Goal: Task Accomplishment & Management: Complete application form

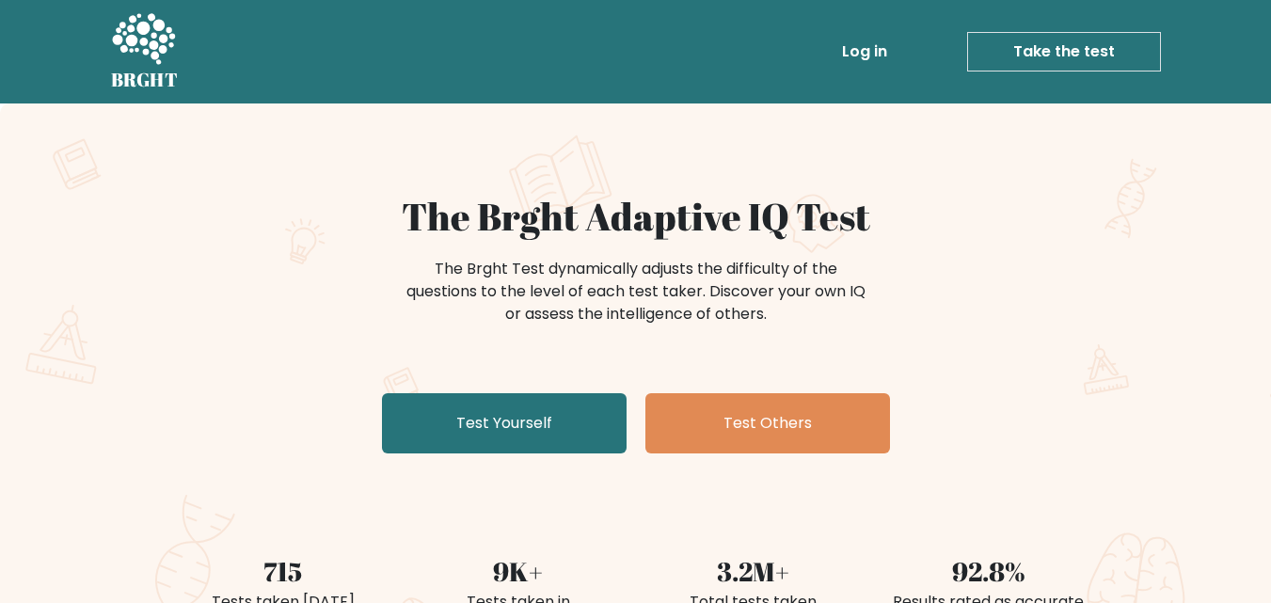
click at [532, 392] on div "The Brght Adaptive IQ Test The Brght Test dynamically adjusts the difficulty of…" at bounding box center [636, 327] width 941 height 267
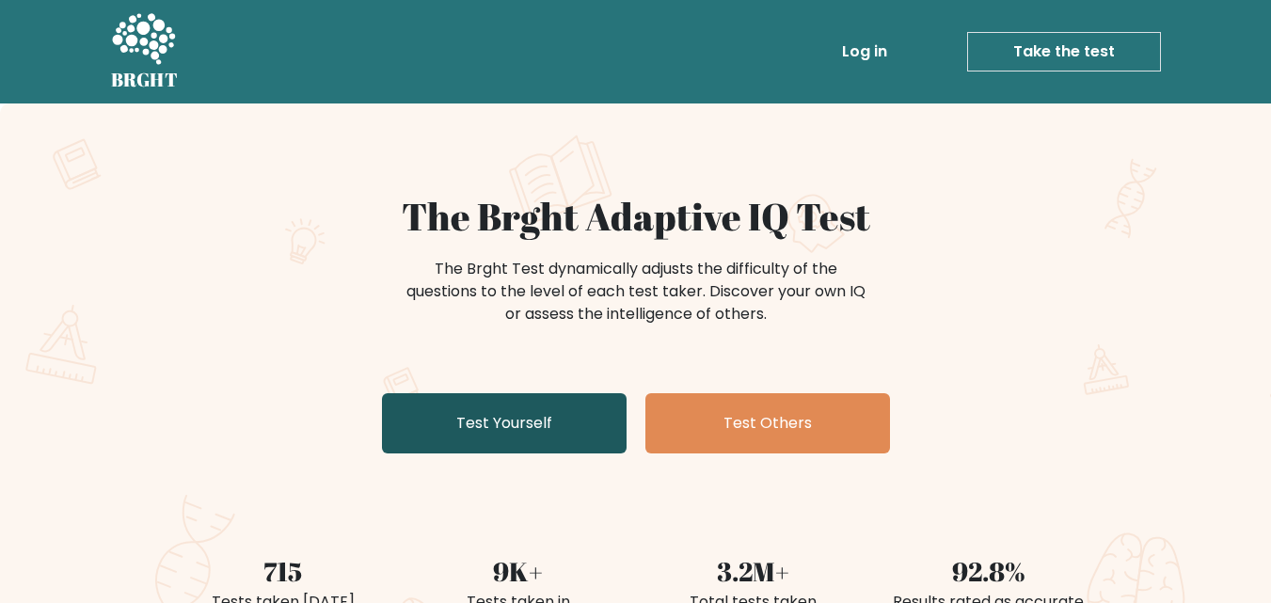
click at [532, 430] on link "Test Yourself" at bounding box center [504, 423] width 245 height 60
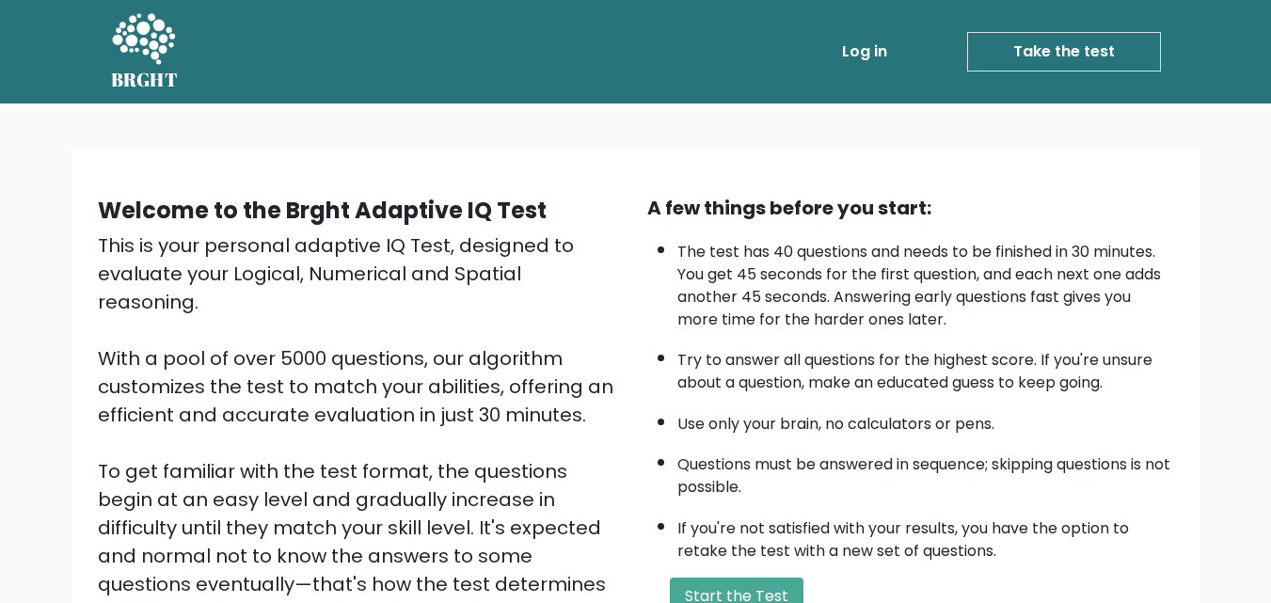
click at [532, 427] on div "This is your personal adaptive IQ Test, designed to evaluate your Logical, Nume…" at bounding box center [361, 457] width 527 height 452
click at [742, 592] on button "Start the Test" at bounding box center [737, 597] width 134 height 38
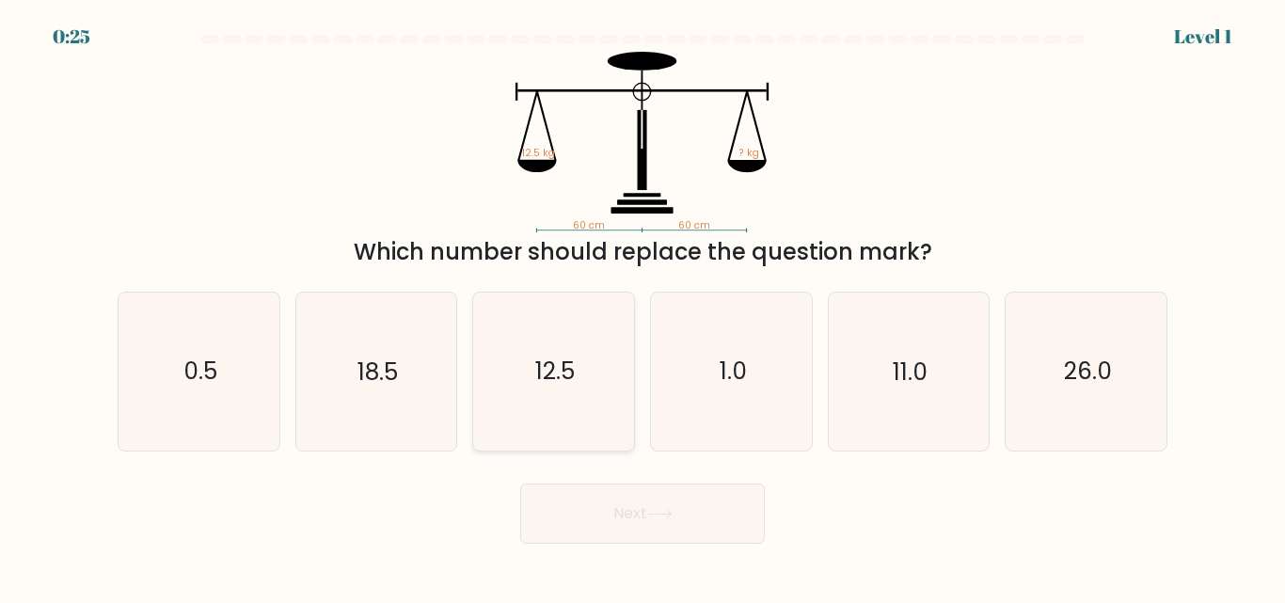
click at [580, 408] on icon "12.5" at bounding box center [553, 371] width 157 height 157
click at [643, 307] on input "c. 12.5" at bounding box center [643, 304] width 1 height 5
radio input "true"
click at [673, 509] on icon at bounding box center [659, 514] width 25 height 10
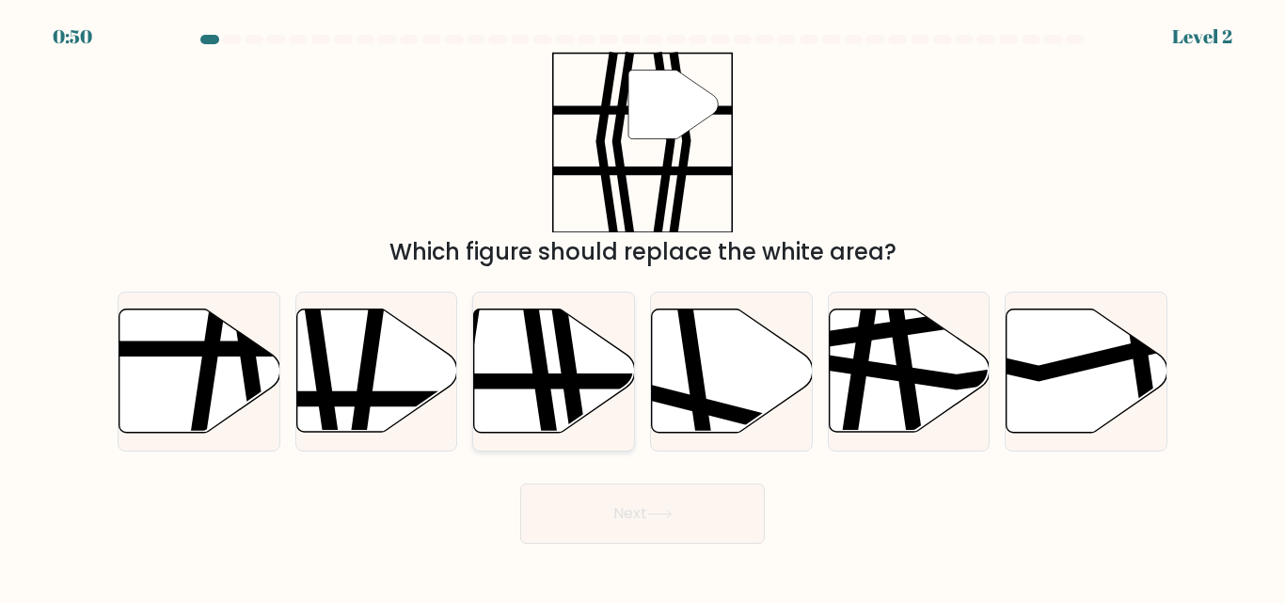
click at [527, 391] on icon at bounding box center [554, 370] width 161 height 123
click at [643, 307] on input "c." at bounding box center [643, 304] width 1 height 5
radio input "true"
click at [617, 506] on button "Next" at bounding box center [642, 514] width 245 height 60
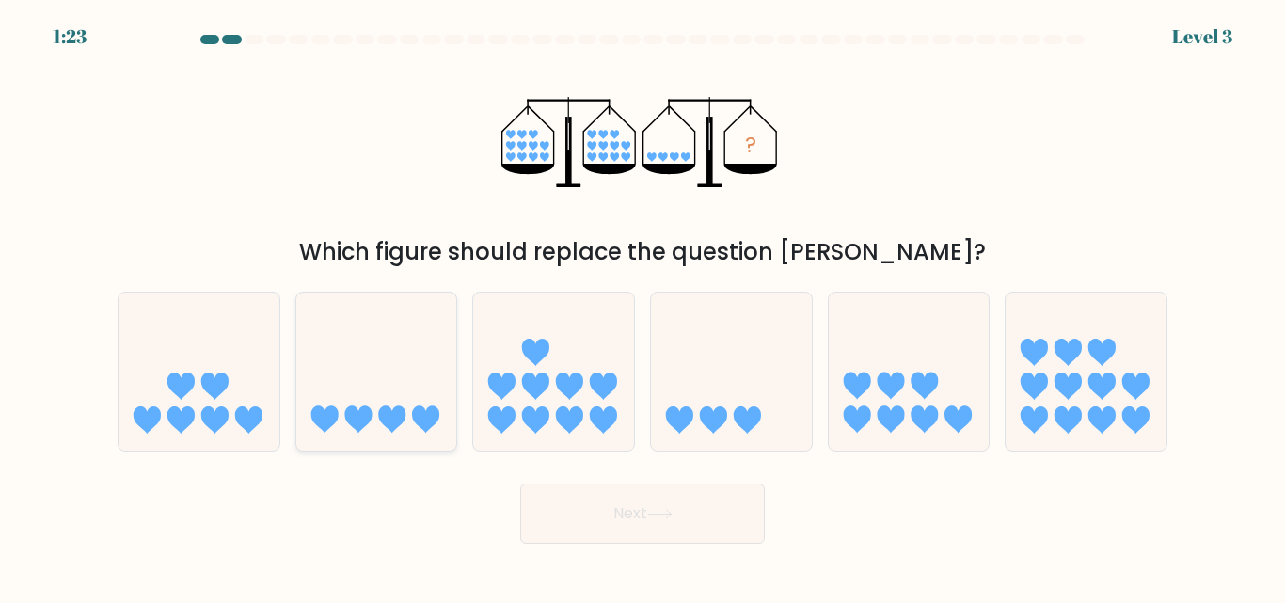
click at [387, 427] on icon at bounding box center [391, 419] width 27 height 27
click at [643, 307] on input "b." at bounding box center [643, 304] width 1 height 5
radio input "true"
click at [612, 505] on button "Next" at bounding box center [642, 514] width 245 height 60
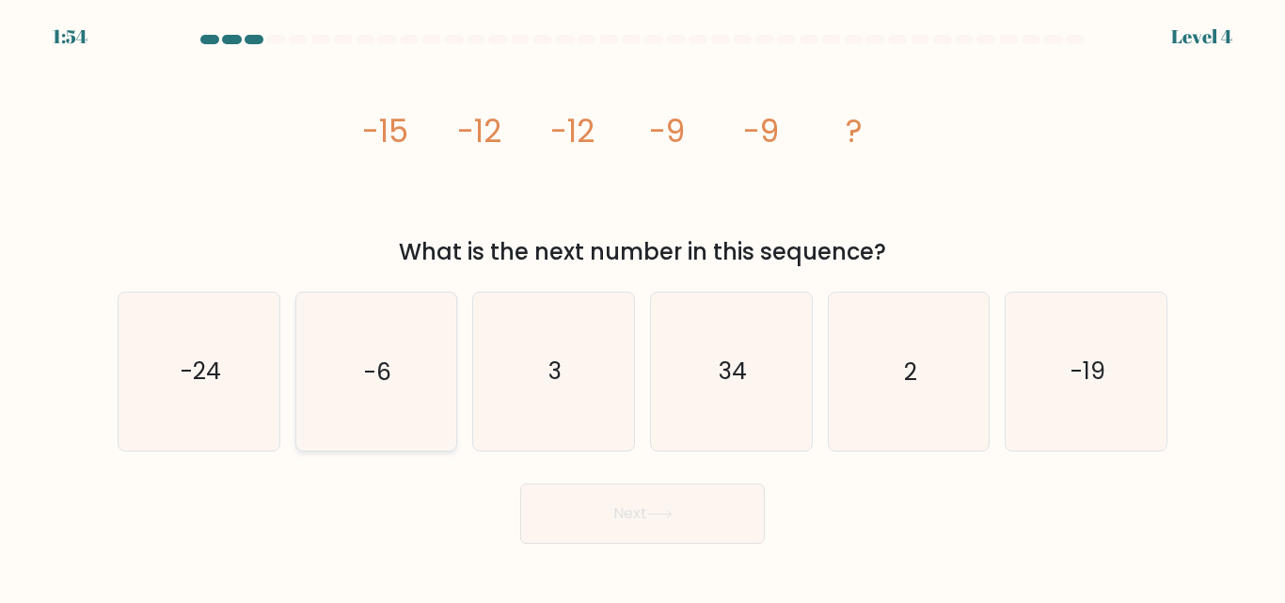
click at [416, 447] on icon "-6" at bounding box center [375, 371] width 157 height 157
click at [643, 307] on input "b. -6" at bounding box center [643, 304] width 1 height 5
radio input "true"
click at [569, 486] on button "Next" at bounding box center [642, 514] width 245 height 60
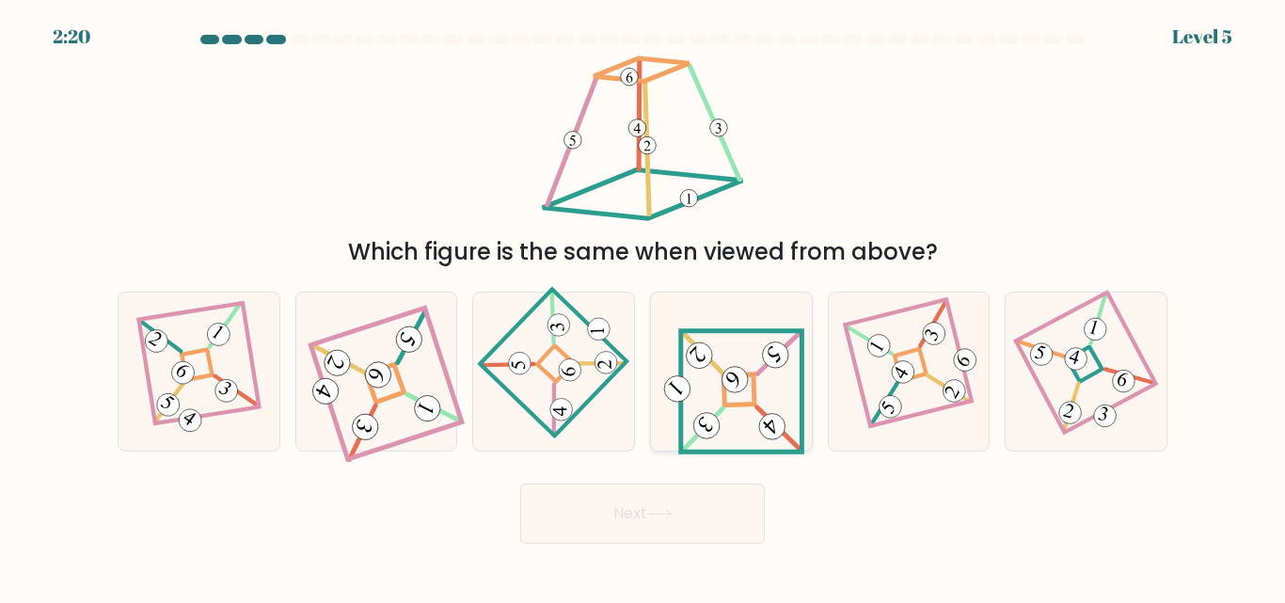
click at [785, 354] on 840 at bounding box center [775, 355] width 37 height 37
click at [643, 307] on input "d." at bounding box center [643, 304] width 1 height 5
radio input "true"
click at [694, 516] on button "Next" at bounding box center [642, 514] width 245 height 60
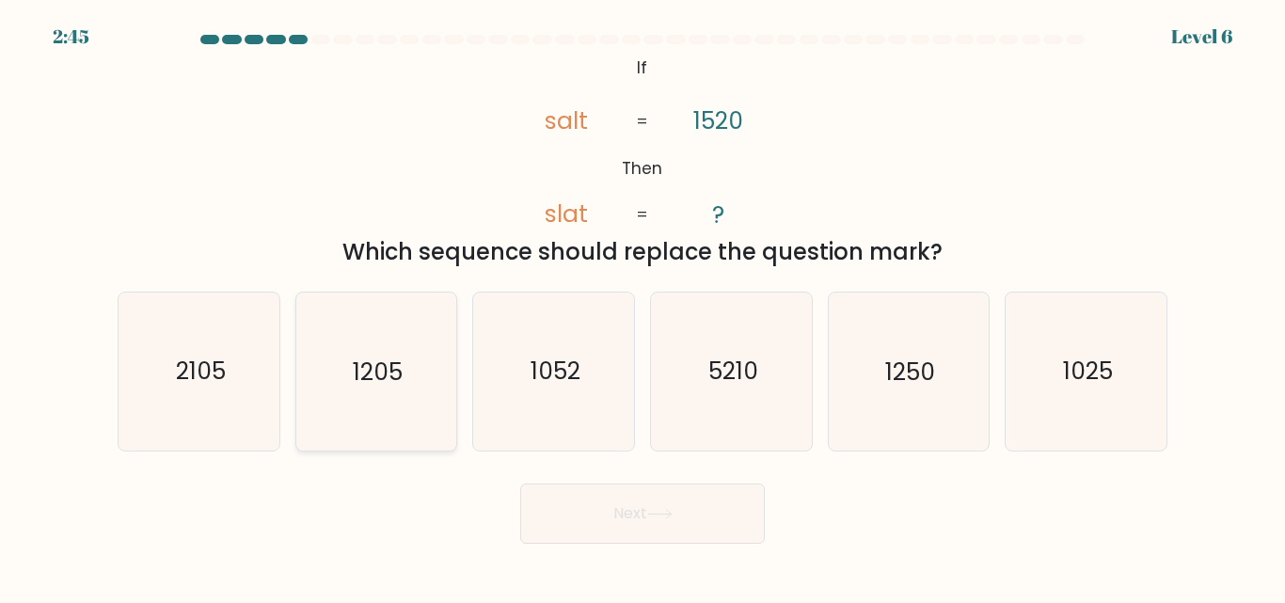
click at [418, 397] on icon "1205" at bounding box center [375, 371] width 157 height 157
click at [643, 307] on input "b. 1205" at bounding box center [643, 304] width 1 height 5
radio input "true"
click at [643, 502] on button "Next" at bounding box center [642, 514] width 245 height 60
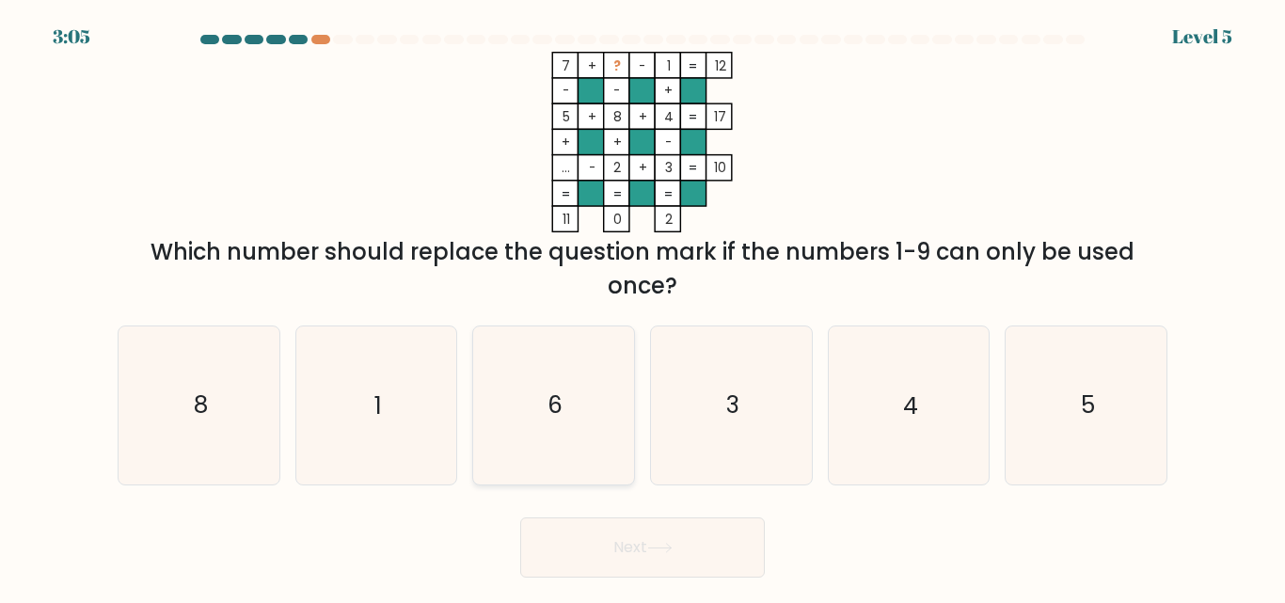
click at [586, 350] on icon "6" at bounding box center [553, 404] width 157 height 157
click at [643, 307] on input "c. 6" at bounding box center [643, 304] width 1 height 5
radio input "true"
click at [691, 544] on button "Next" at bounding box center [642, 547] width 245 height 60
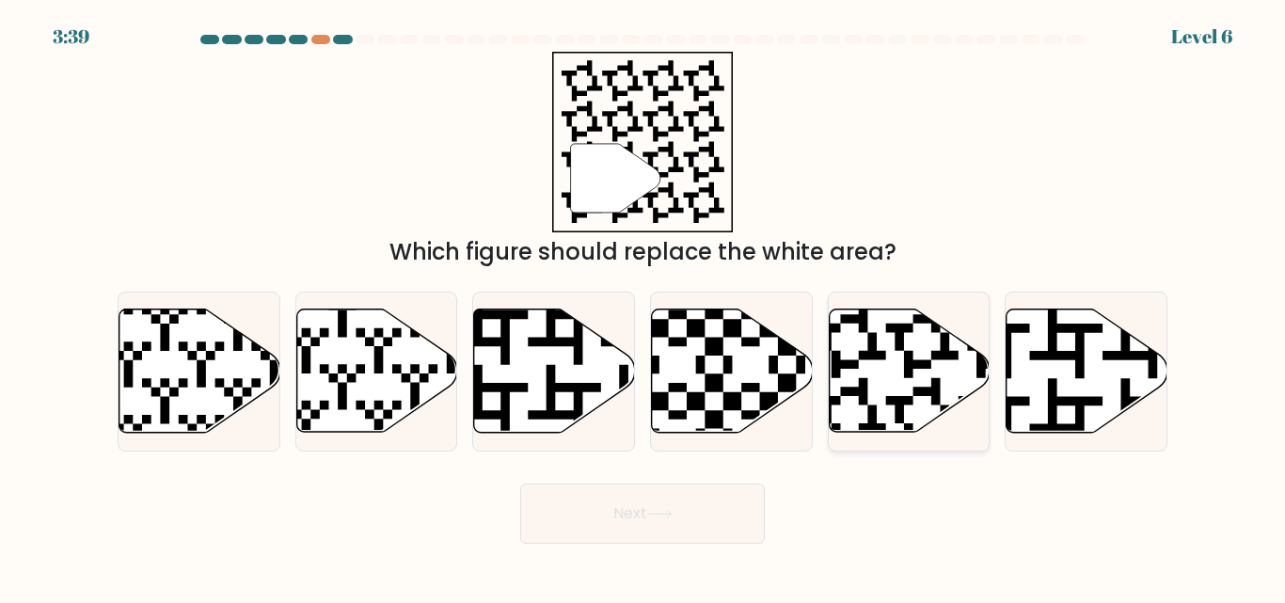
click at [896, 329] on icon at bounding box center [959, 306] width 292 height 292
click at [643, 307] on input "e." at bounding box center [643, 304] width 1 height 5
radio input "true"
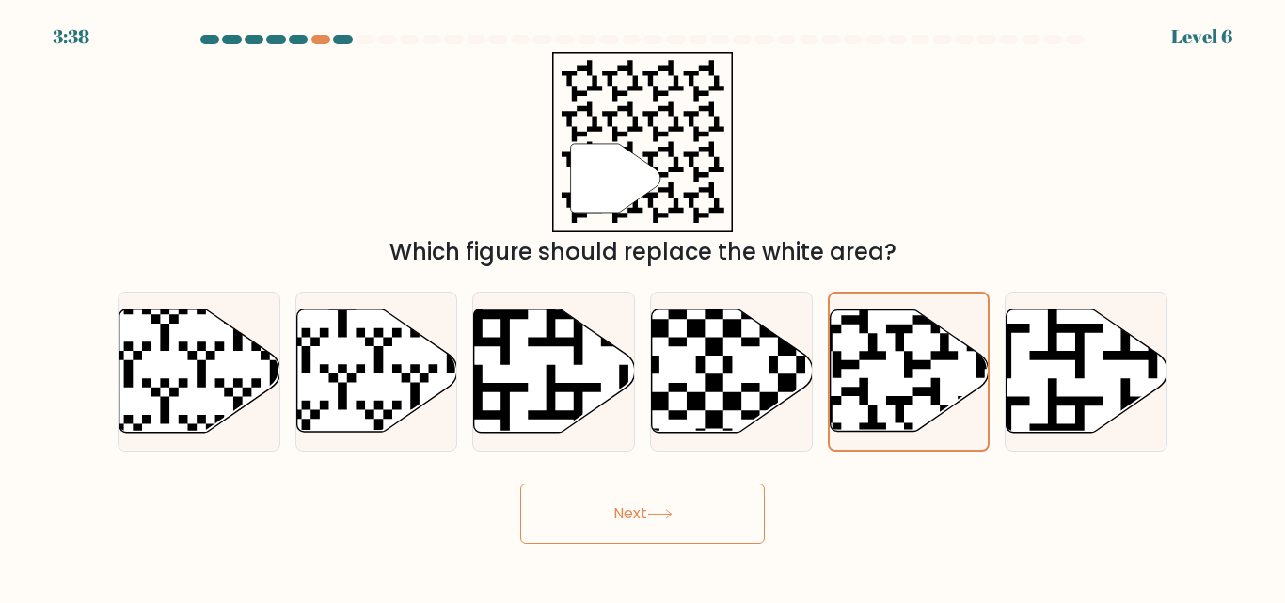
click at [767, 511] on div "Next" at bounding box center [642, 509] width 1072 height 70
click at [726, 523] on button "Next" at bounding box center [642, 514] width 245 height 60
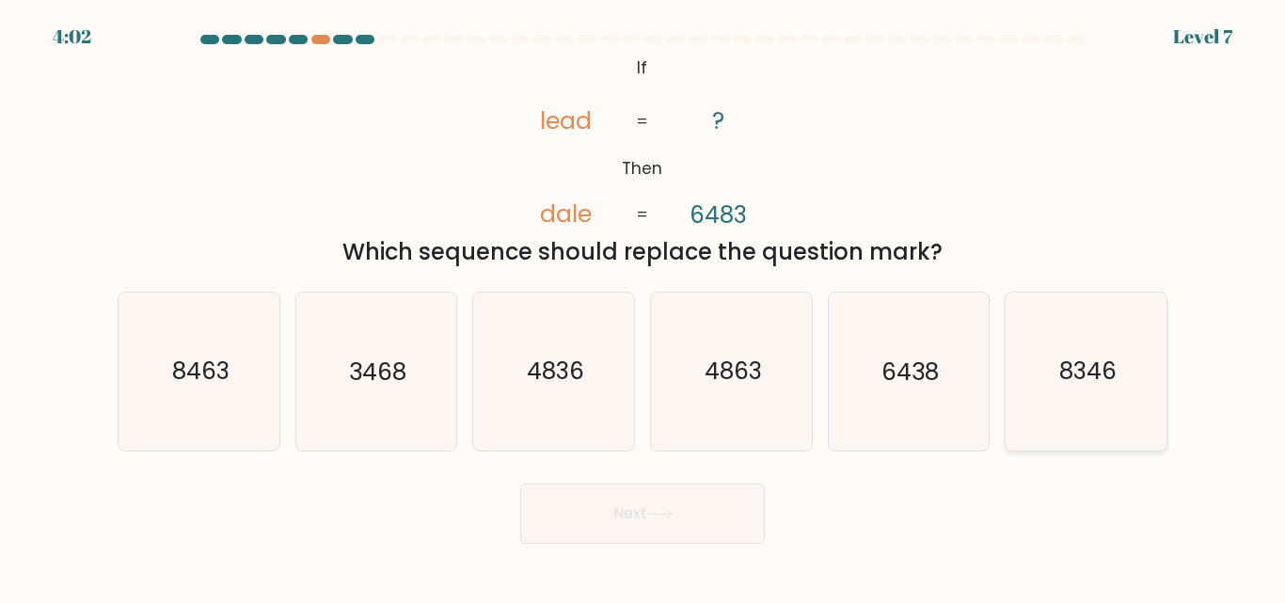
click at [1008, 324] on icon "8346" at bounding box center [1086, 371] width 157 height 157
click at [643, 307] on input "f. 8346" at bounding box center [643, 304] width 1 height 5
radio input "true"
click at [706, 530] on button "Next" at bounding box center [642, 514] width 245 height 60
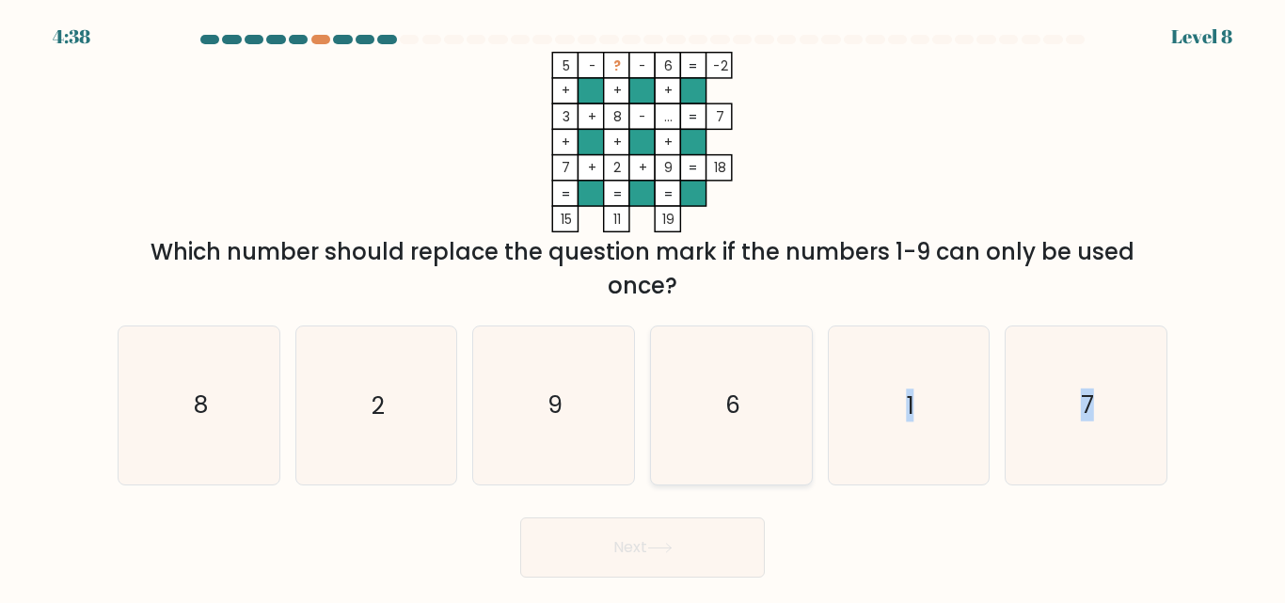
drag, startPoint x: 709, startPoint y: 514, endPoint x: 782, endPoint y: 482, distance: 79.2
click at [782, 482] on form at bounding box center [642, 306] width 1285 height 543
click at [648, 503] on form at bounding box center [642, 306] width 1285 height 543
click at [888, 338] on icon "1" at bounding box center [908, 404] width 157 height 157
click at [643, 307] on input "e. 1" at bounding box center [643, 304] width 1 height 5
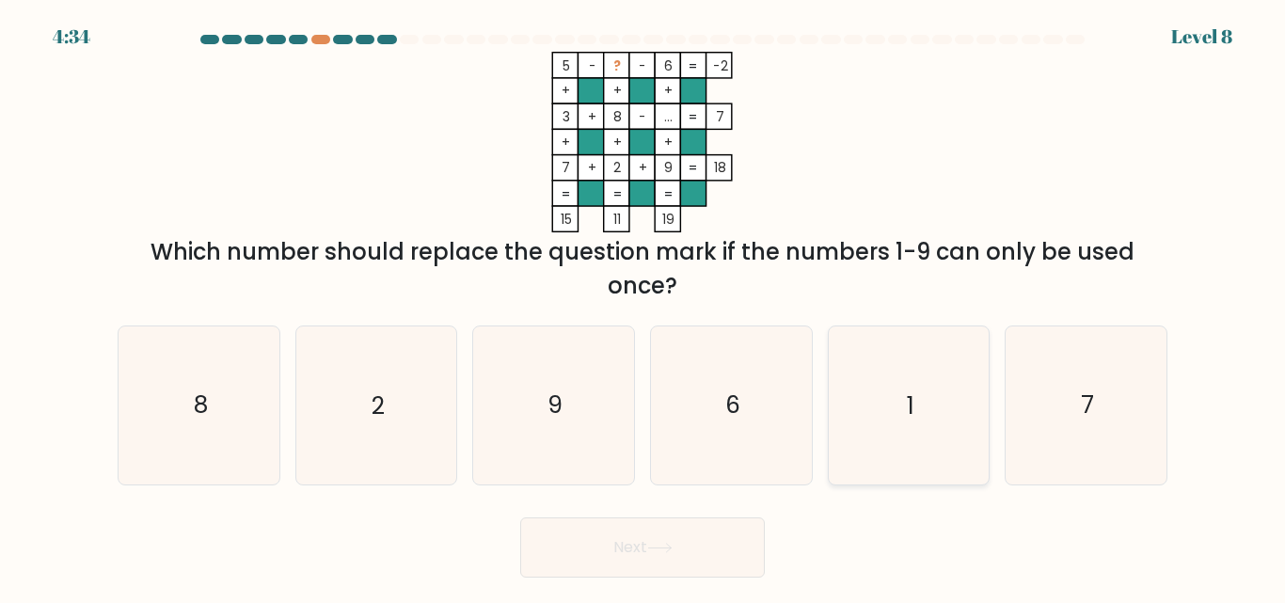
radio input "true"
click at [699, 561] on button "Next" at bounding box center [642, 547] width 245 height 60
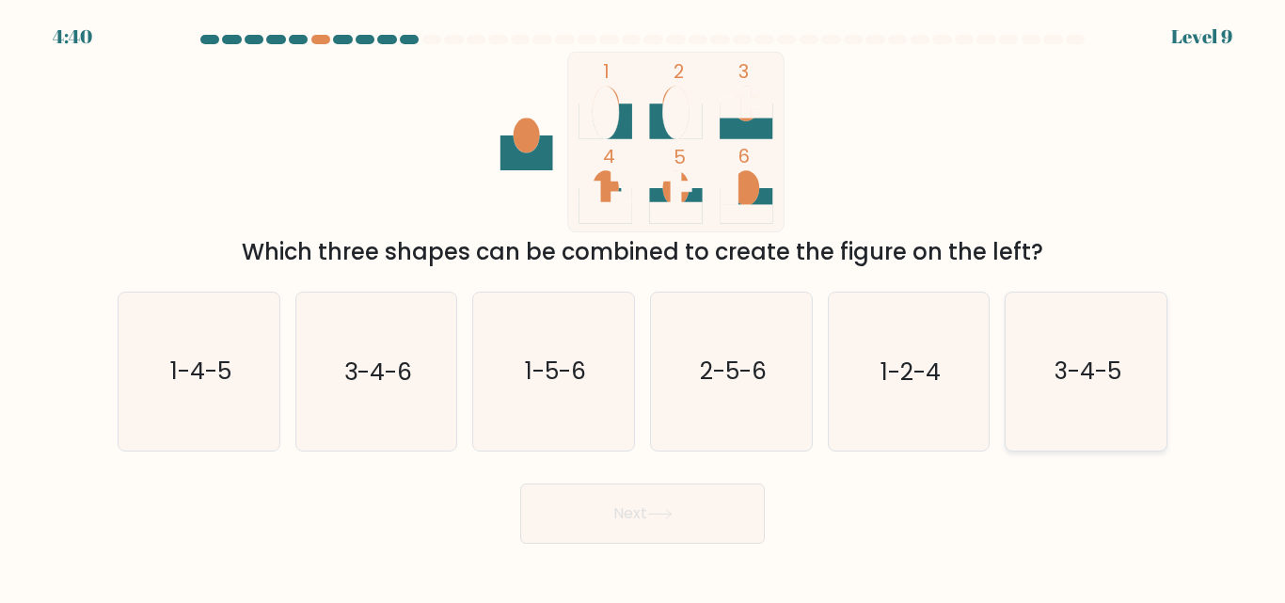
click at [1065, 350] on icon "3-4-5" at bounding box center [1086, 371] width 157 height 157
click at [643, 307] on input "f. 3-4-5" at bounding box center [643, 304] width 1 height 5
radio input "true"
click at [723, 509] on button "Next" at bounding box center [642, 514] width 245 height 60
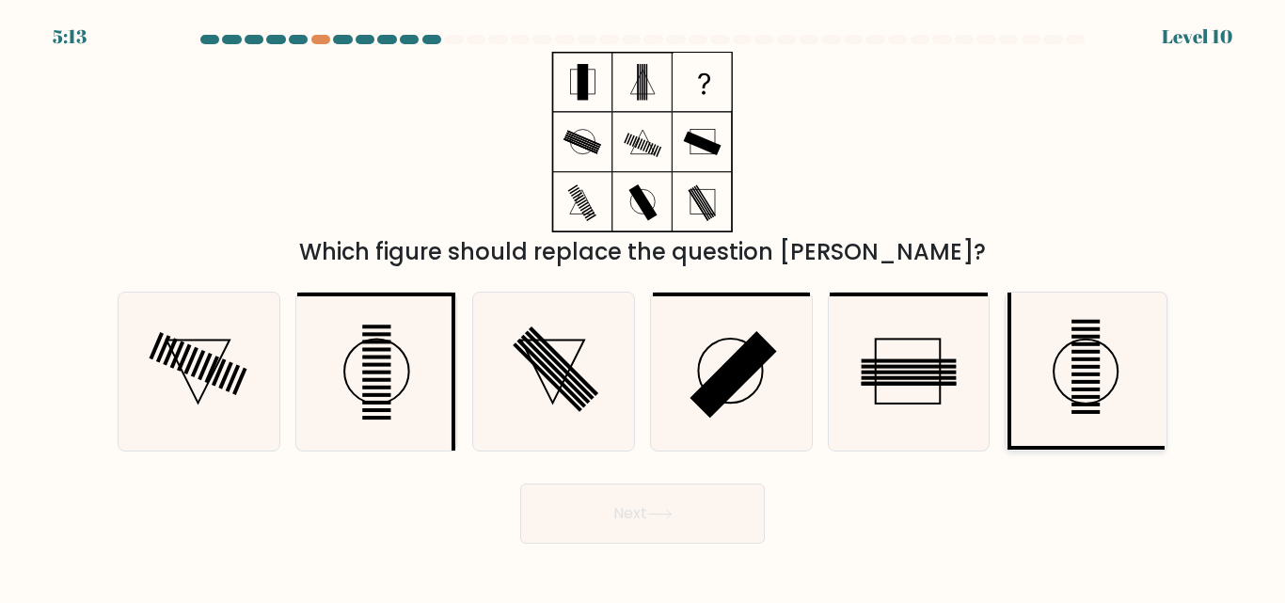
click at [1122, 332] on icon at bounding box center [1086, 371] width 157 height 157
click at [643, 307] on input "f." at bounding box center [643, 304] width 1 height 5
radio input "true"
click at [691, 532] on button "Next" at bounding box center [642, 514] width 245 height 60
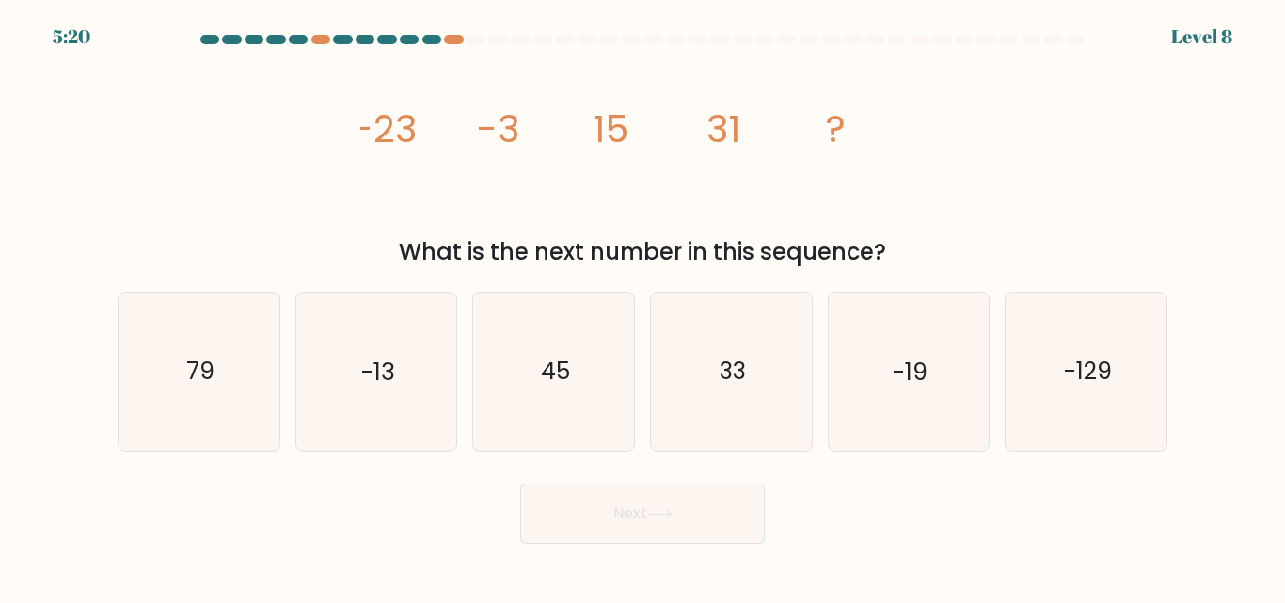
click at [203, 456] on form at bounding box center [642, 289] width 1285 height 509
click at [279, 412] on div "79" at bounding box center [199, 371] width 163 height 159
click at [643, 307] on input "a. 79" at bounding box center [643, 304] width 1 height 5
radio input "true"
click at [621, 488] on button "Next" at bounding box center [642, 514] width 245 height 60
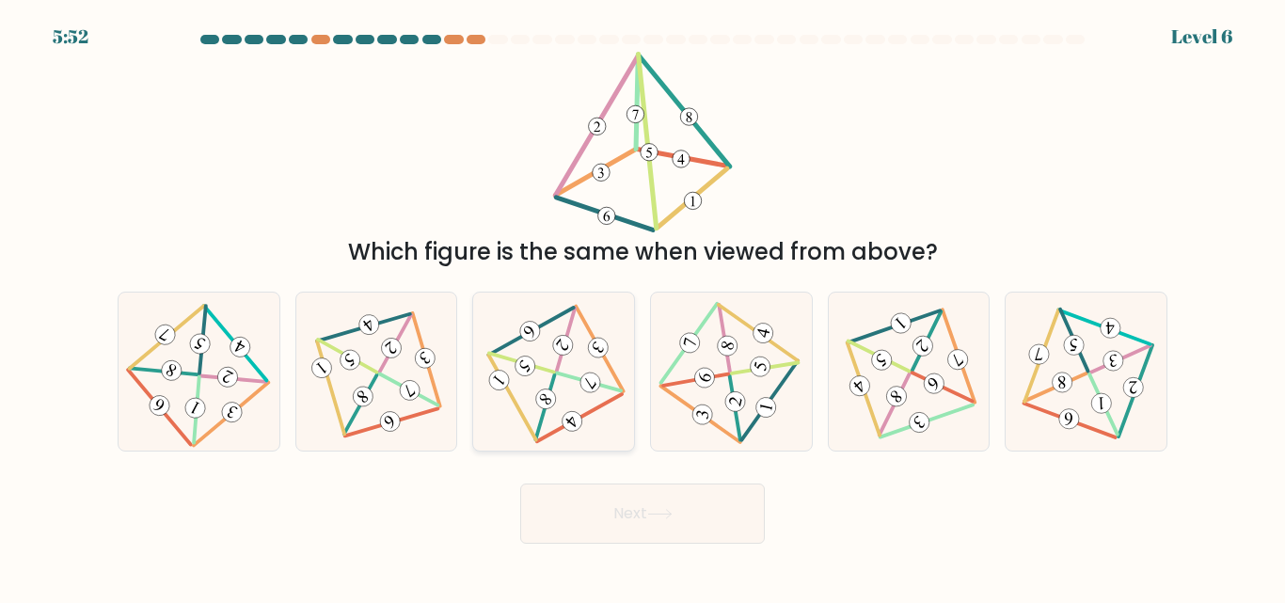
click at [561, 430] on 494 at bounding box center [579, 417] width 85 height 47
click at [643, 307] on input "c." at bounding box center [643, 304] width 1 height 5
radio input "true"
click at [623, 477] on div "Next" at bounding box center [642, 509] width 1072 height 70
click at [634, 508] on button "Next" at bounding box center [642, 514] width 245 height 60
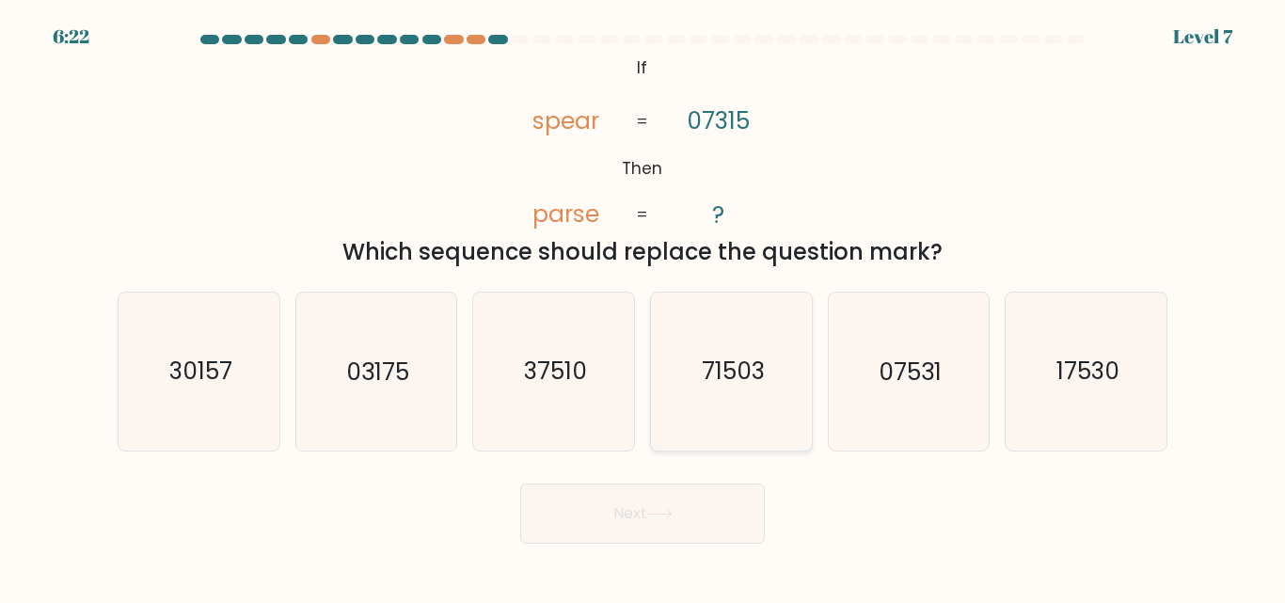
click at [687, 385] on icon "71503" at bounding box center [731, 371] width 157 height 157
click at [643, 307] on input "d. 71503" at bounding box center [643, 304] width 1 height 5
radio input "true"
click at [688, 485] on button "Next" at bounding box center [642, 514] width 245 height 60
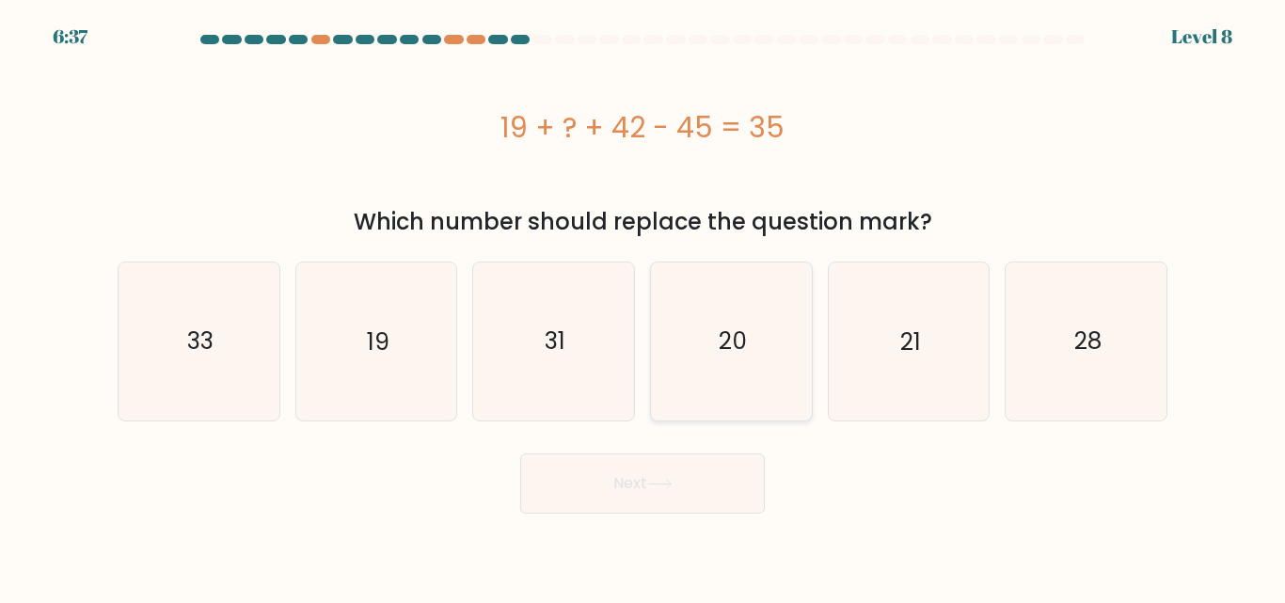
click at [697, 405] on icon "20" at bounding box center [731, 340] width 157 height 157
click at [643, 307] on input "d. 20" at bounding box center [643, 304] width 1 height 5
radio input "true"
click at [672, 476] on button "Next" at bounding box center [642, 483] width 245 height 60
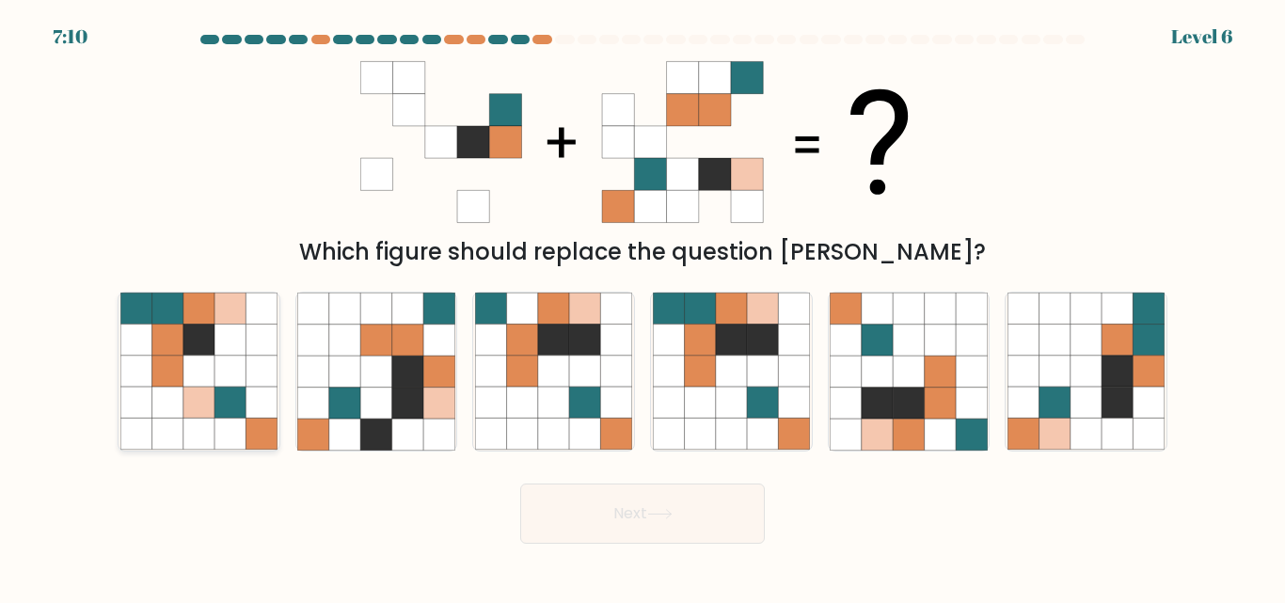
click at [246, 373] on icon at bounding box center [261, 372] width 31 height 31
click at [643, 307] on input "a." at bounding box center [643, 304] width 1 height 5
radio input "true"
click at [648, 486] on button "Next" at bounding box center [642, 514] width 245 height 60
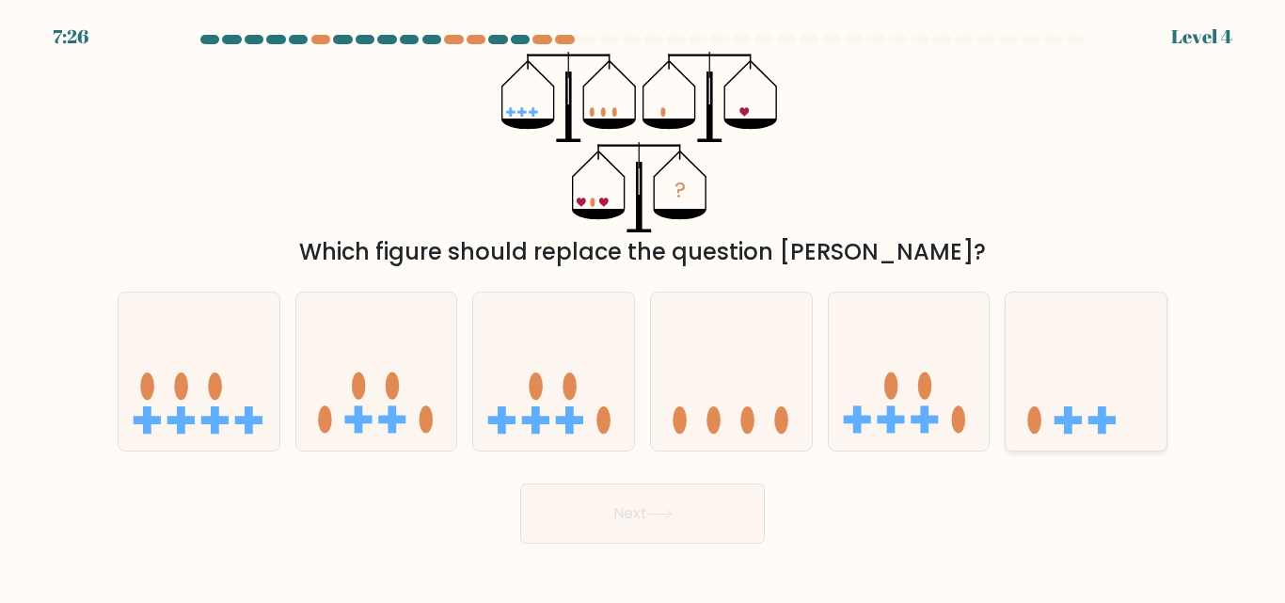
click at [1019, 353] on icon at bounding box center [1086, 371] width 161 height 133
click at [643, 307] on input "f." at bounding box center [643, 304] width 1 height 5
radio input "true"
click at [723, 532] on button "Next" at bounding box center [642, 514] width 245 height 60
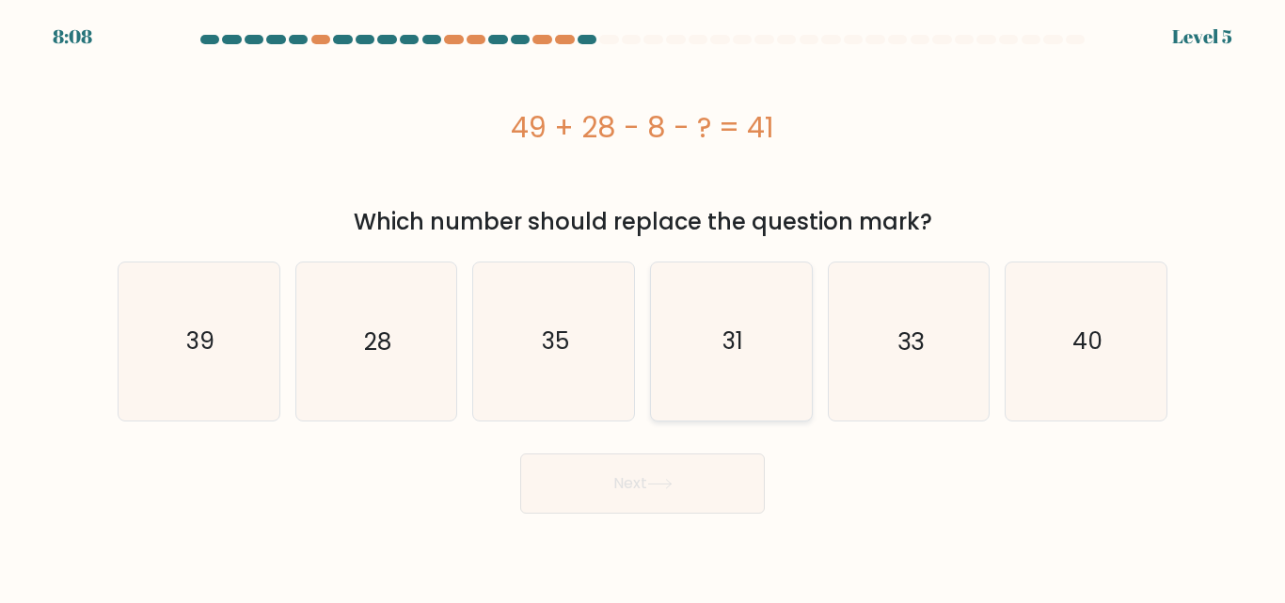
click at [757, 320] on icon "31" at bounding box center [731, 340] width 157 height 157
click at [643, 307] on input "d. 31" at bounding box center [643, 304] width 1 height 5
radio input "true"
click at [762, 456] on button "Next" at bounding box center [642, 483] width 245 height 60
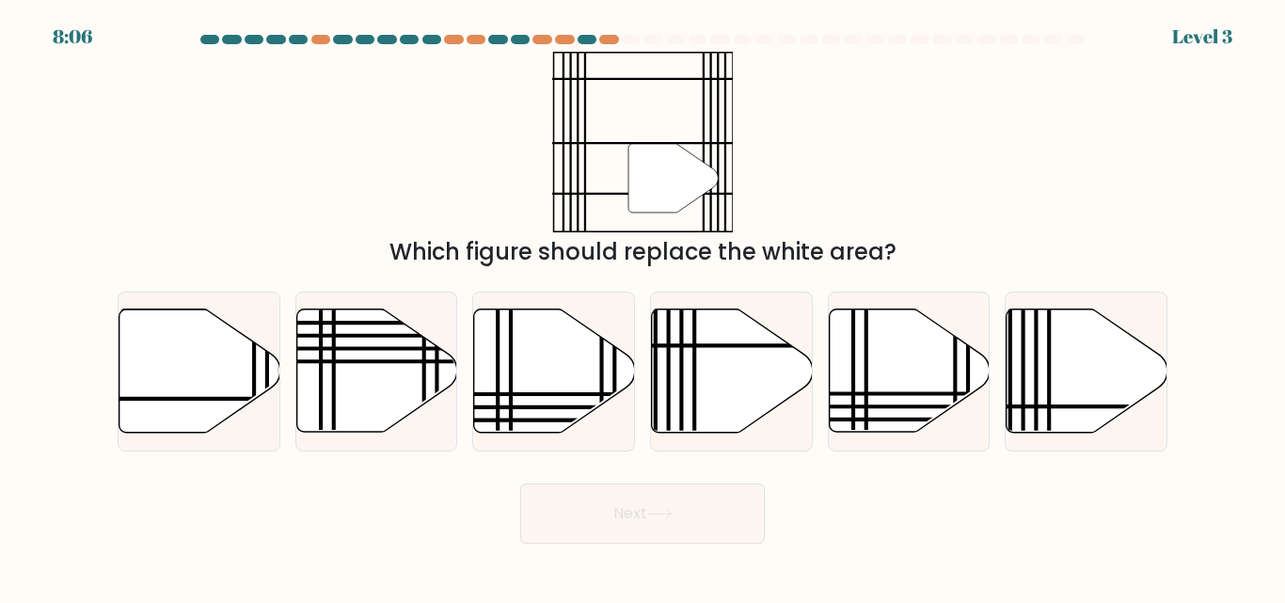
click at [741, 470] on form at bounding box center [642, 289] width 1285 height 509
click at [217, 399] on icon at bounding box center [145, 399] width 324 height 0
click at [643, 307] on input "a." at bounding box center [643, 304] width 1 height 5
radio input "true"
click at [675, 498] on button "Next" at bounding box center [642, 514] width 245 height 60
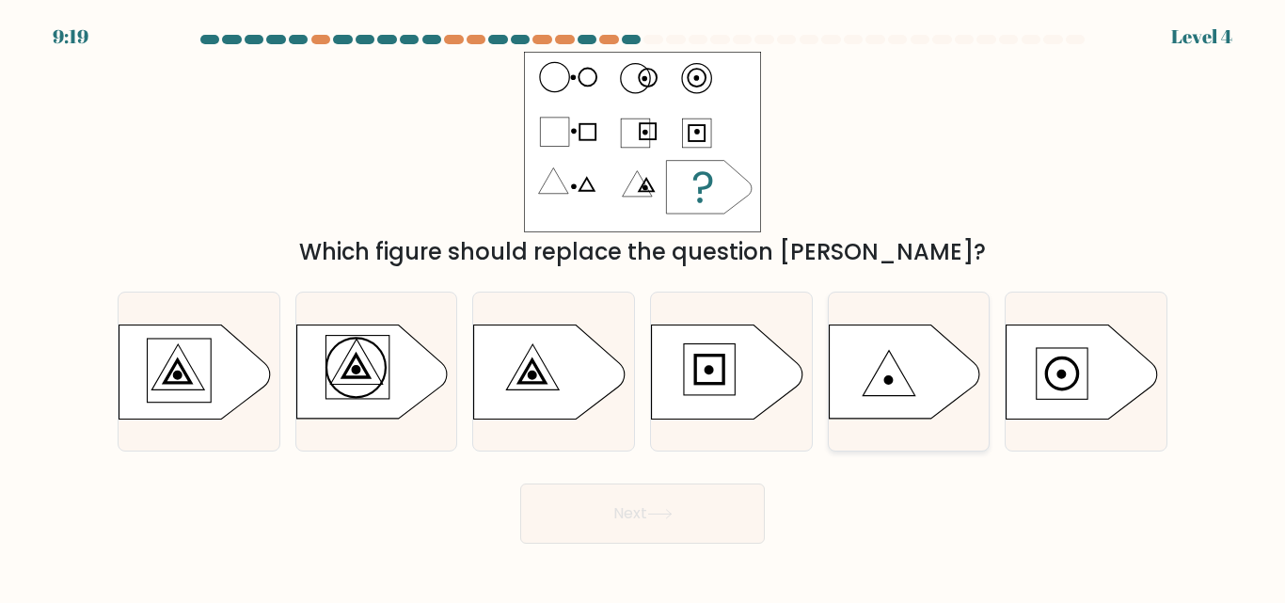
click at [848, 358] on icon at bounding box center [904, 372] width 151 height 94
click at [643, 307] on input "e." at bounding box center [643, 304] width 1 height 5
radio input "true"
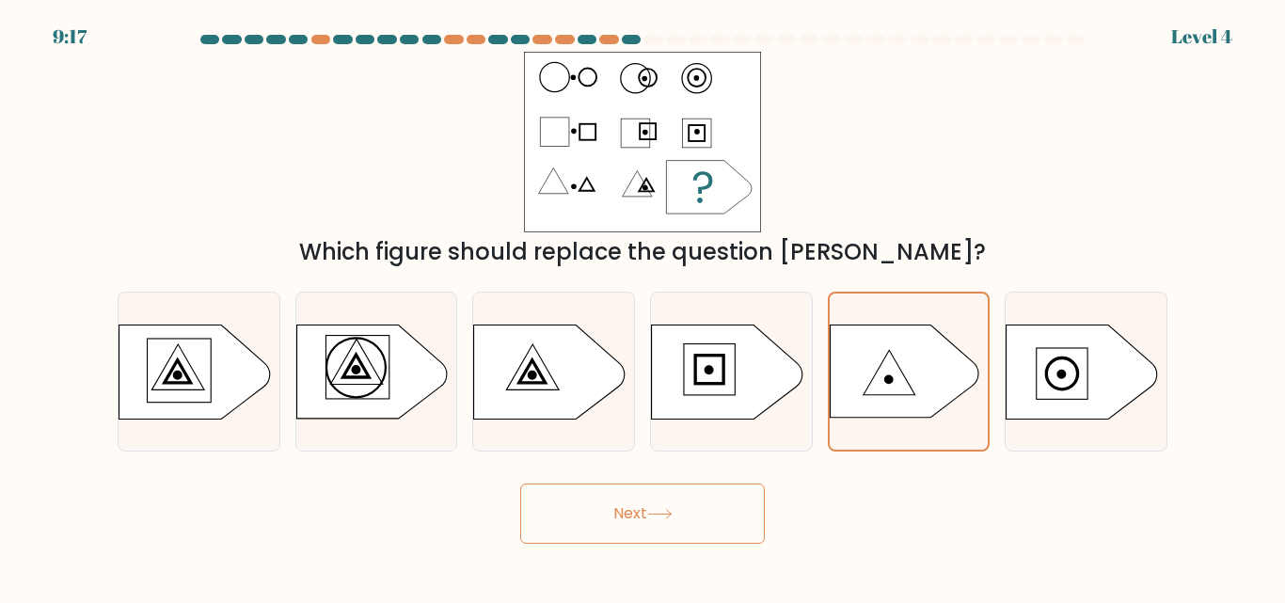
click at [723, 517] on button "Next" at bounding box center [642, 514] width 245 height 60
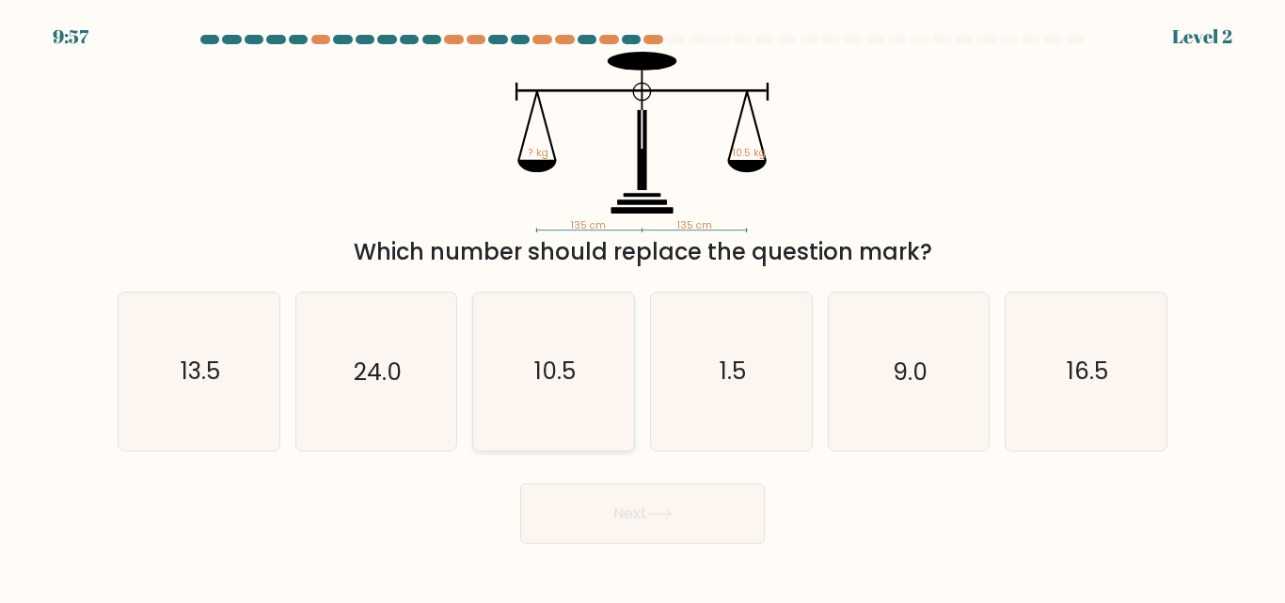
click at [563, 430] on icon "10.5" at bounding box center [553, 371] width 157 height 157
click at [643, 307] on input "c. 10.5" at bounding box center [643, 304] width 1 height 5
radio input "true"
click at [642, 504] on button "Next" at bounding box center [642, 514] width 245 height 60
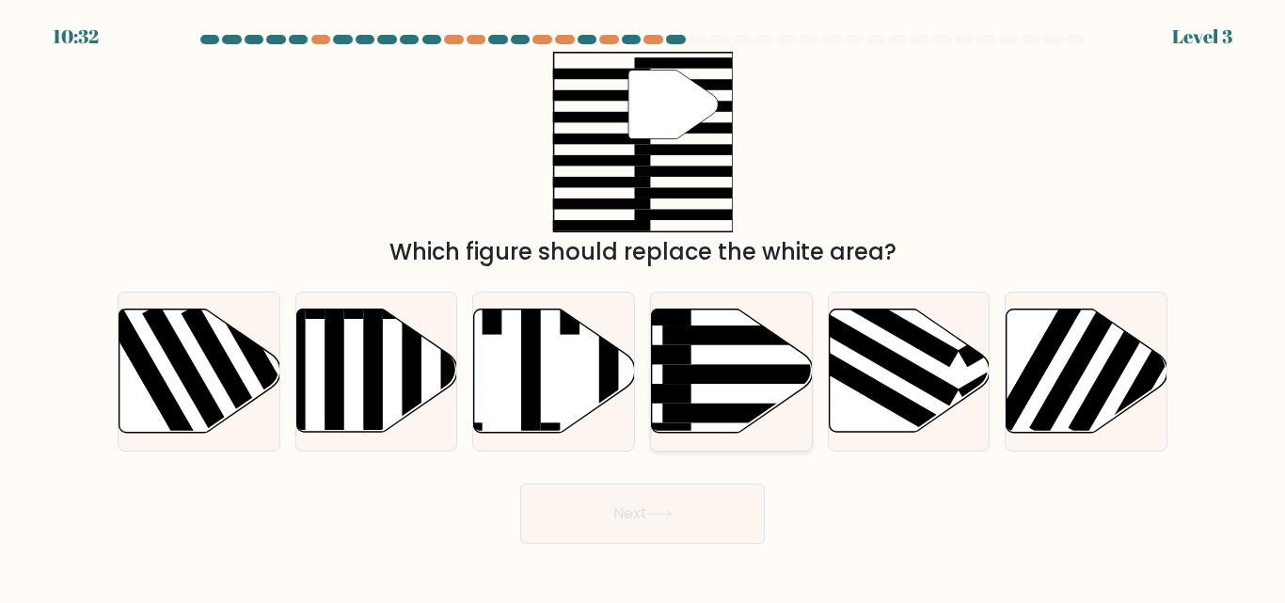
click at [724, 354] on icon at bounding box center [732, 370] width 161 height 123
click at [643, 307] on input "d." at bounding box center [643, 304] width 1 height 5
radio input "true"
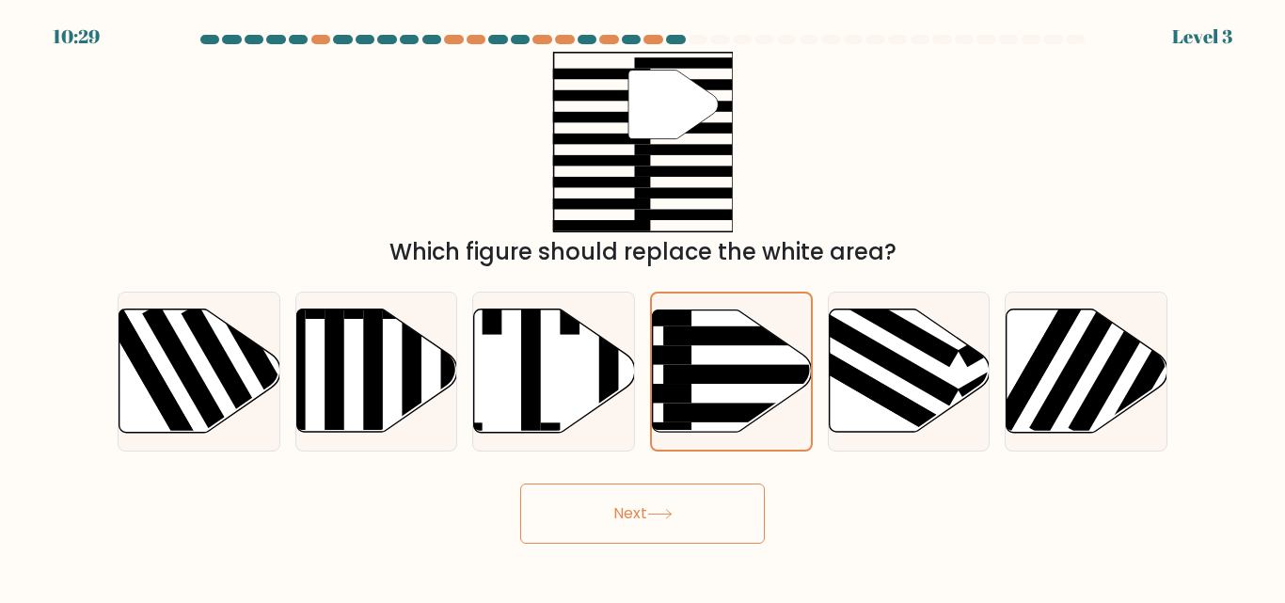
click at [739, 486] on button "Next" at bounding box center [642, 514] width 245 height 60
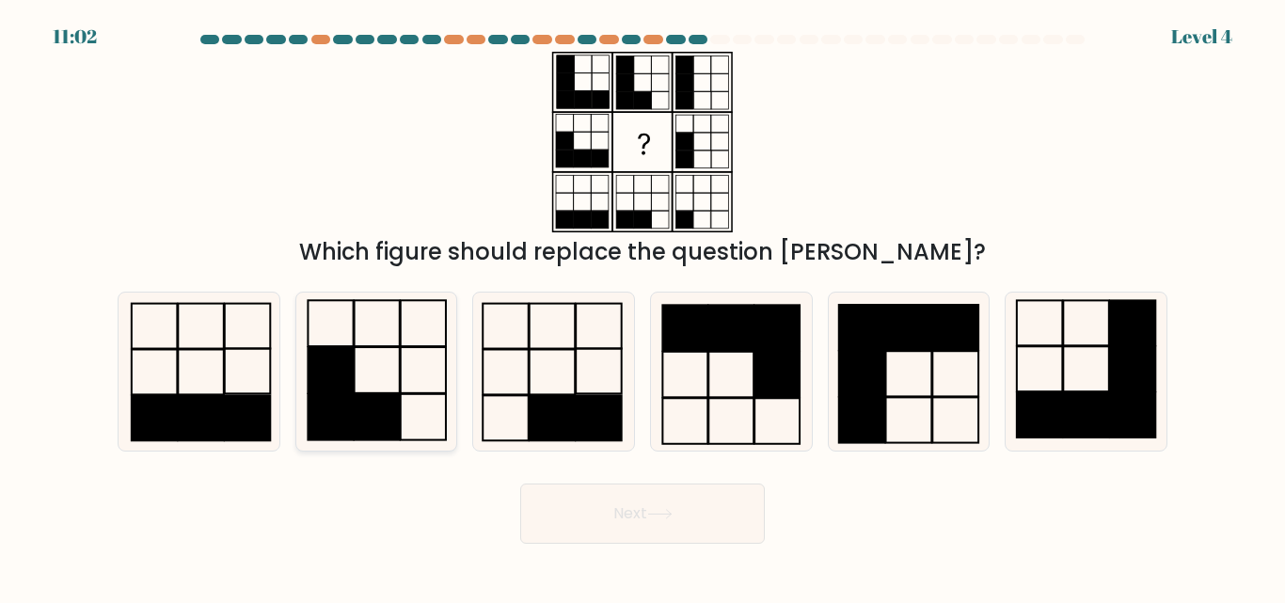
click at [388, 389] on icon at bounding box center [375, 371] width 157 height 157
click at [643, 307] on input "b." at bounding box center [643, 304] width 1 height 5
radio input "true"
click at [675, 492] on button "Next" at bounding box center [642, 514] width 245 height 60
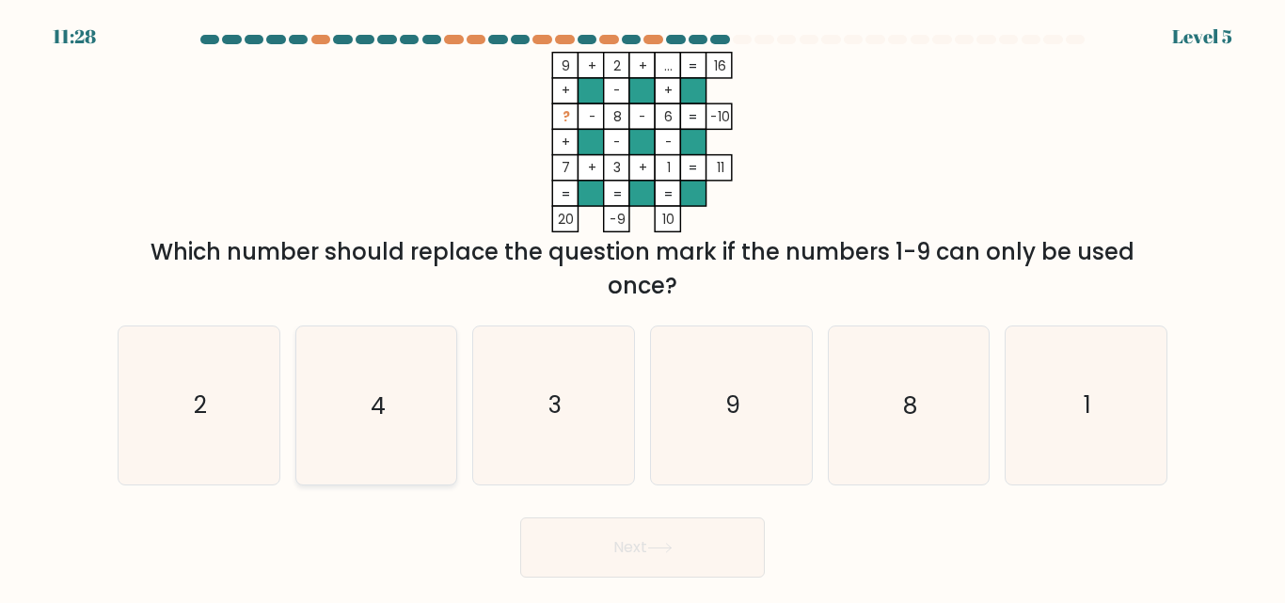
click at [368, 450] on icon "4" at bounding box center [375, 404] width 157 height 157
click at [643, 307] on input "b. 4" at bounding box center [643, 304] width 1 height 5
radio input "true"
click at [630, 516] on div "Next" at bounding box center [642, 543] width 1072 height 70
click at [655, 529] on button "Next" at bounding box center [642, 547] width 245 height 60
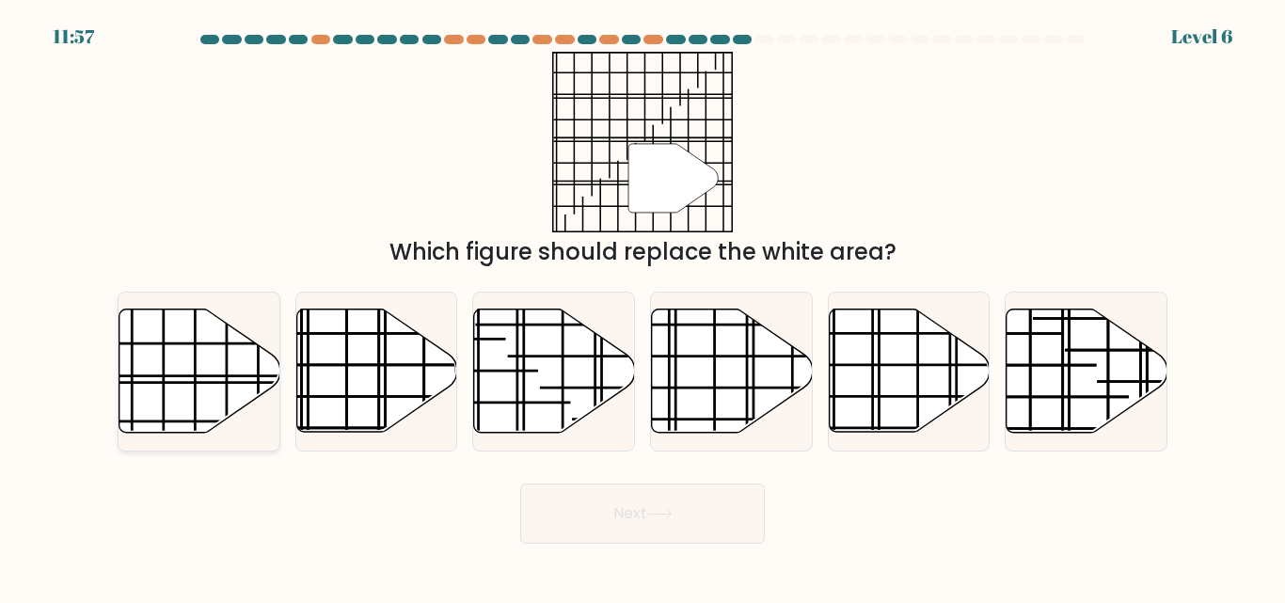
click at [169, 376] on line at bounding box center [145, 376] width 321 height 0
click at [643, 307] on input "a." at bounding box center [643, 304] width 1 height 5
radio input "true"
click at [638, 489] on button "Next" at bounding box center [642, 514] width 245 height 60
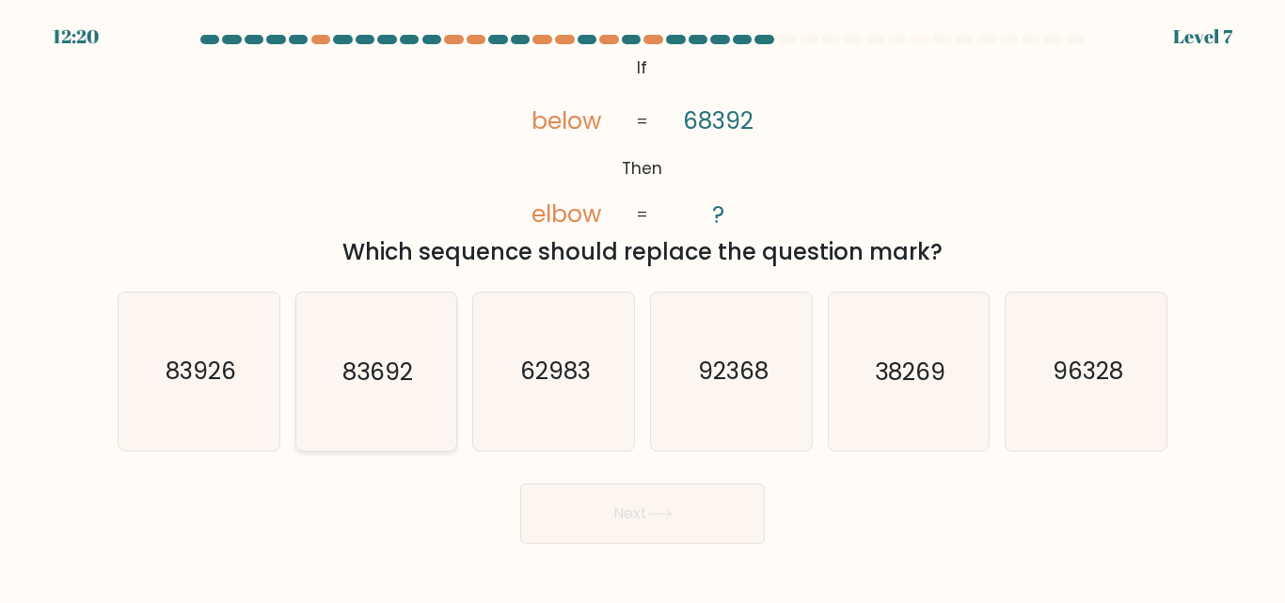
click at [331, 361] on icon "83692" at bounding box center [375, 371] width 157 height 157
click at [643, 307] on input "b. 83692" at bounding box center [643, 304] width 1 height 5
radio input "true"
click at [586, 487] on button "Next" at bounding box center [642, 514] width 245 height 60
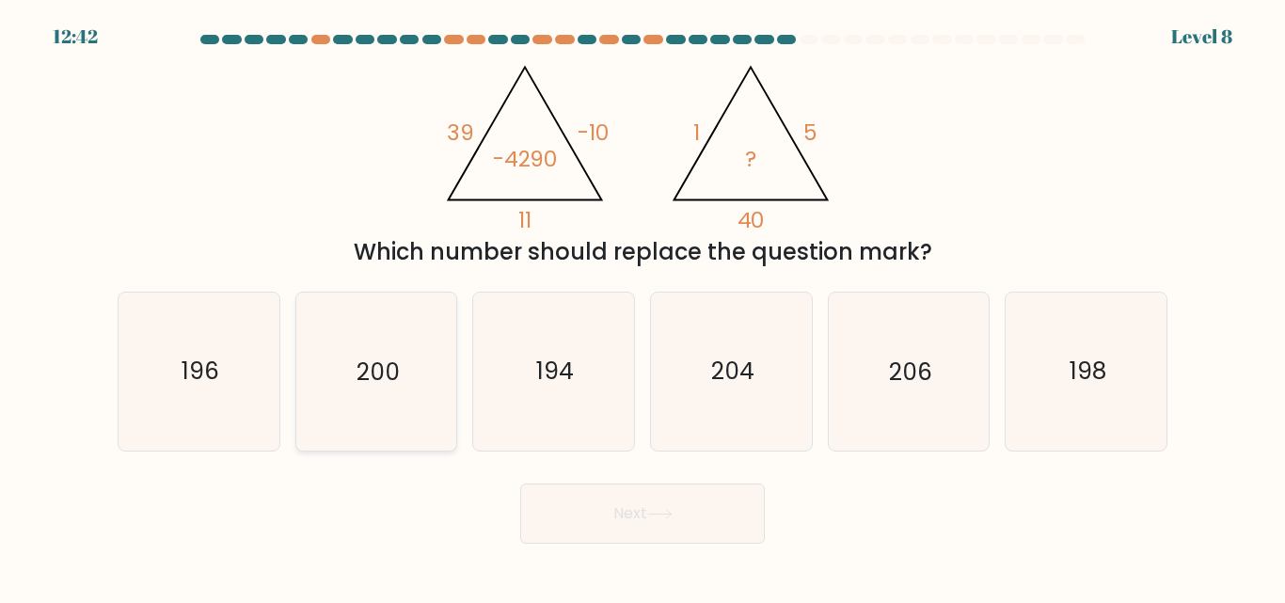
click at [378, 431] on icon "200" at bounding box center [375, 371] width 157 height 157
click at [643, 307] on input "b. 200" at bounding box center [643, 304] width 1 height 5
radio input "true"
click at [562, 523] on button "Next" at bounding box center [642, 514] width 245 height 60
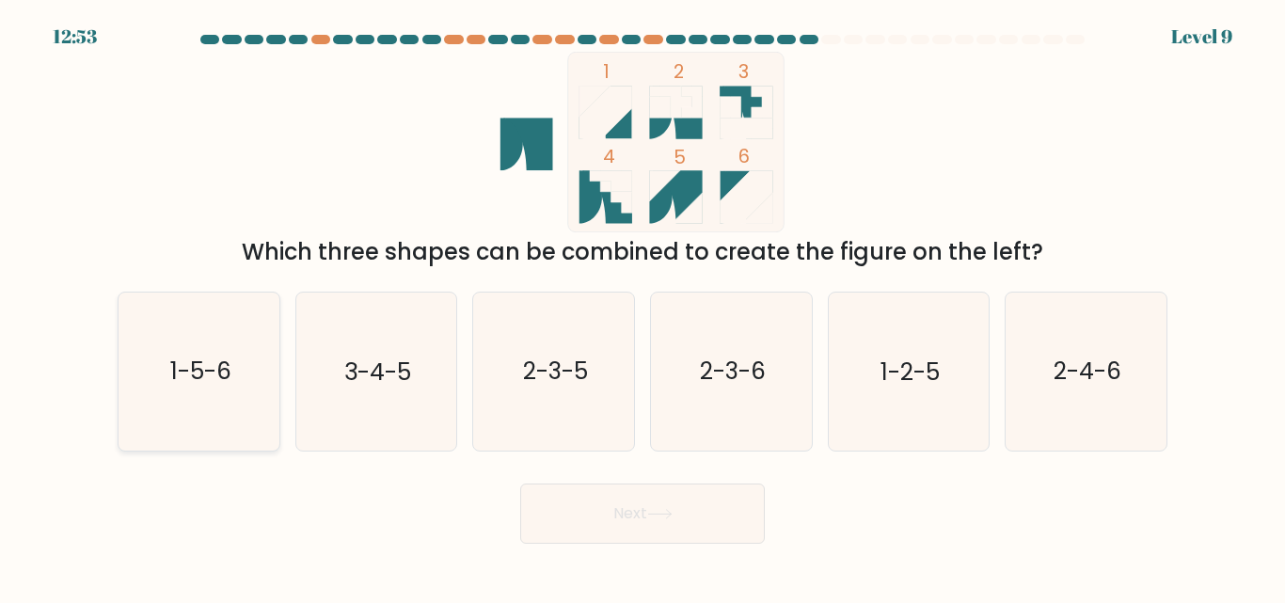
click at [237, 406] on icon "1-5-6" at bounding box center [198, 371] width 157 height 157
click at [643, 307] on input "a. 1-5-6" at bounding box center [643, 304] width 1 height 5
radio input "true"
click at [555, 534] on button "Next" at bounding box center [642, 514] width 245 height 60
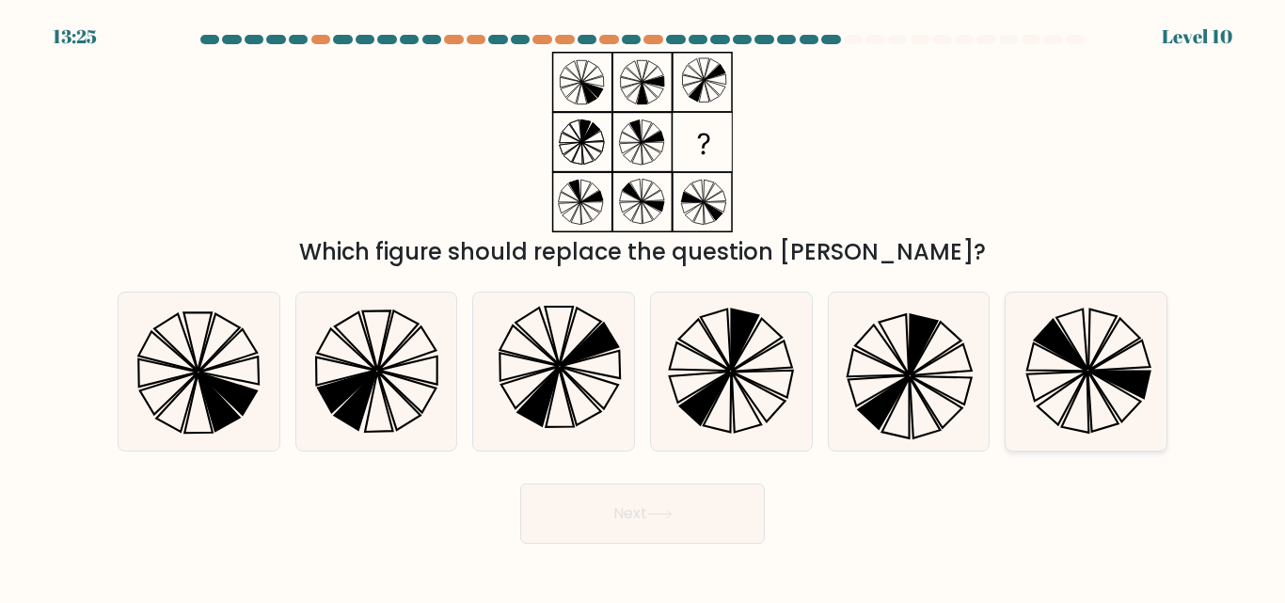
click at [1094, 352] on icon at bounding box center [1086, 371] width 157 height 157
click at [643, 307] on input "f." at bounding box center [643, 304] width 1 height 5
radio input "true"
click at [722, 507] on button "Next" at bounding box center [642, 514] width 245 height 60
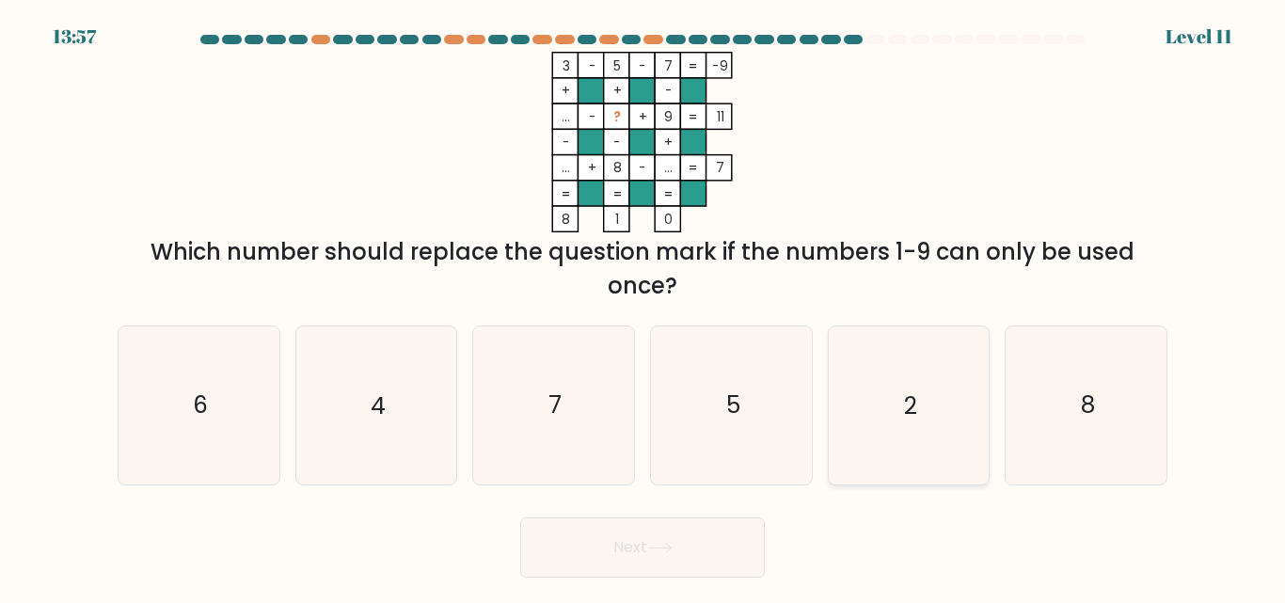
click at [857, 430] on icon "2" at bounding box center [908, 404] width 157 height 157
click at [643, 307] on input "e. 2" at bounding box center [643, 304] width 1 height 5
radio input "true"
click at [656, 559] on button "Next" at bounding box center [642, 547] width 245 height 60
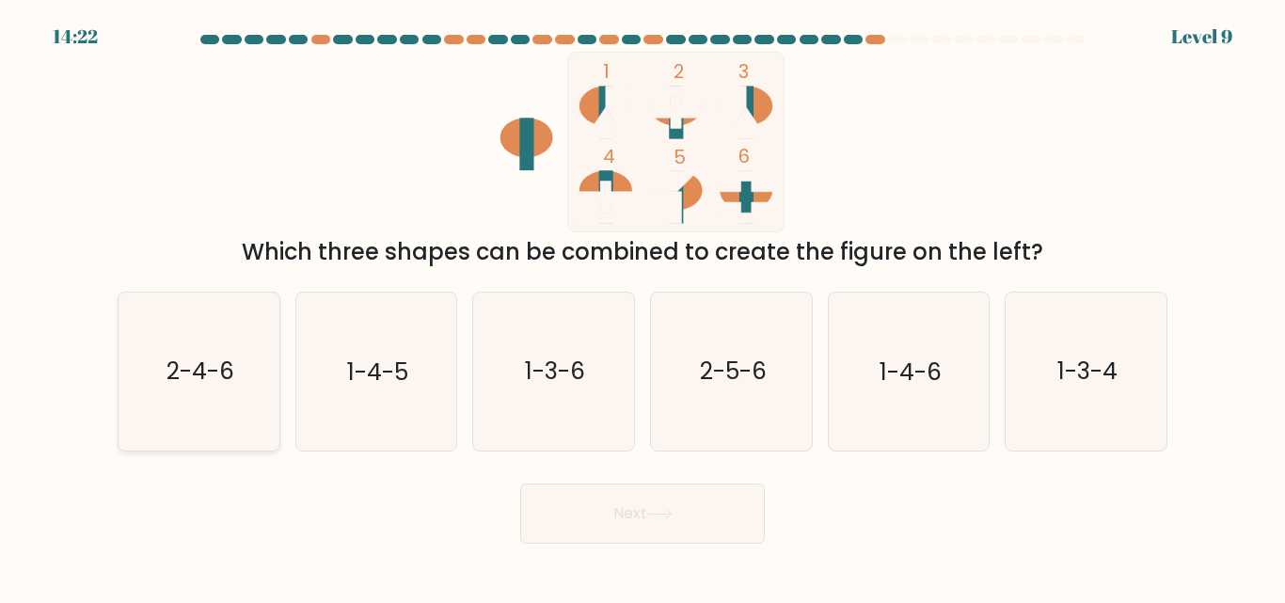
click at [157, 400] on icon "2-4-6" at bounding box center [198, 371] width 157 height 157
click at [643, 307] on input "a. 2-4-6" at bounding box center [643, 304] width 1 height 5
radio input "true"
click at [634, 532] on button "Next" at bounding box center [642, 514] width 245 height 60
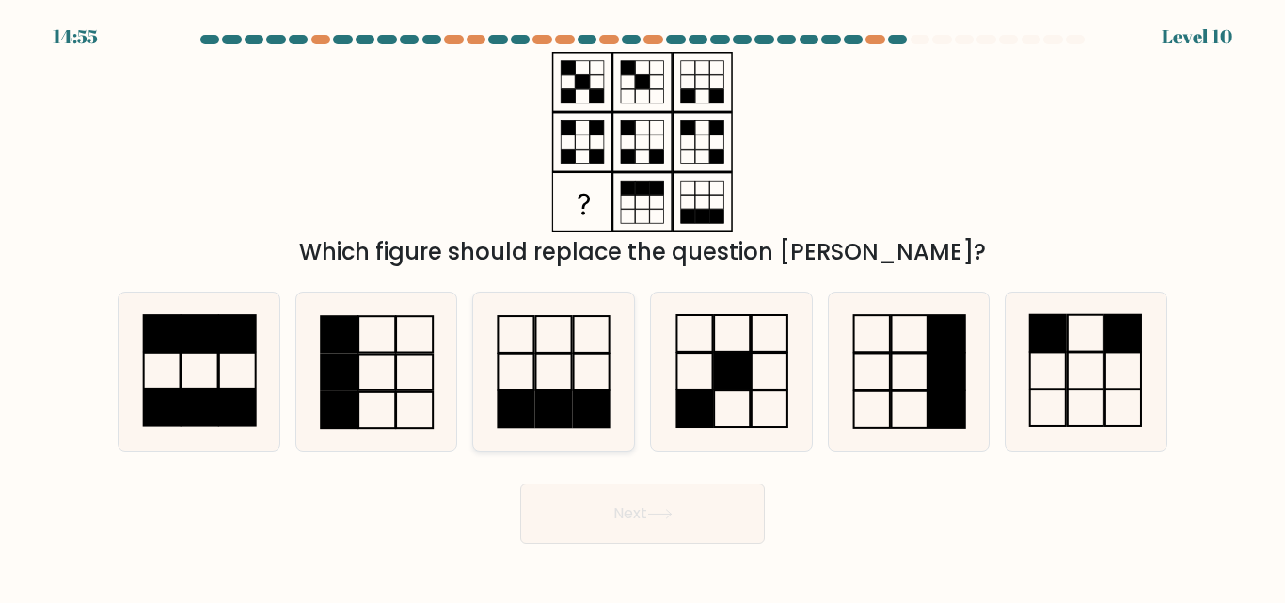
click at [537, 385] on icon at bounding box center [553, 371] width 157 height 157
click at [643, 307] on input "c." at bounding box center [643, 304] width 1 height 5
radio input "true"
click at [619, 506] on button "Next" at bounding box center [642, 514] width 245 height 60
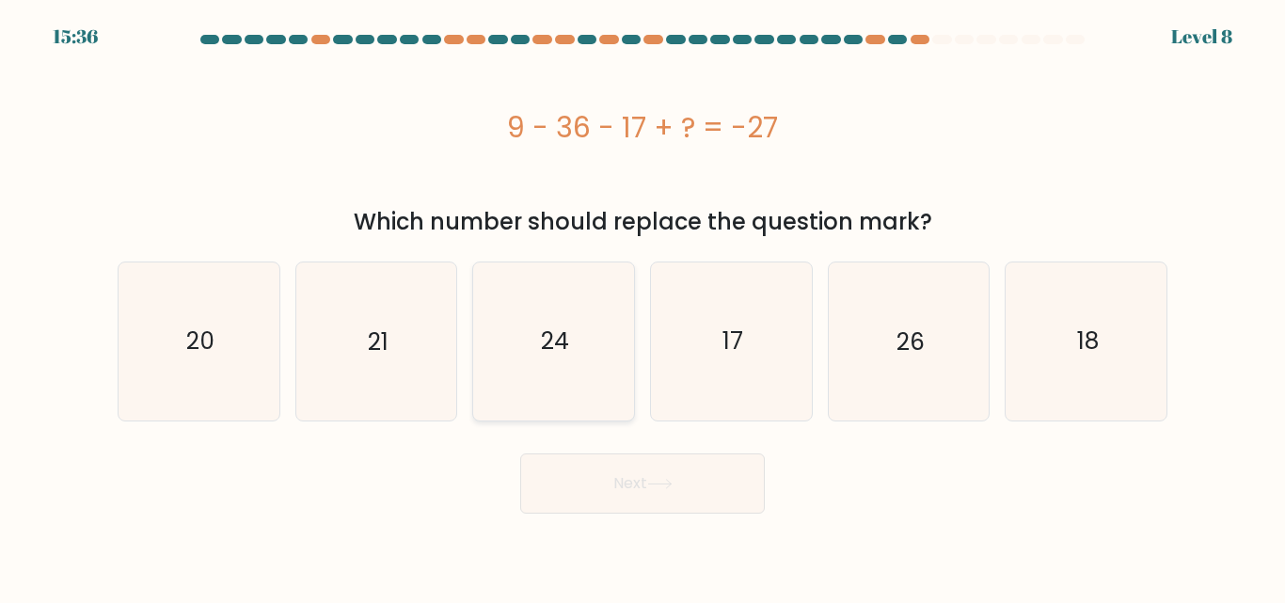
click at [592, 348] on icon "24" at bounding box center [553, 340] width 157 height 157
click at [643, 307] on input "c. 24" at bounding box center [643, 304] width 1 height 5
radio input "true"
click at [652, 465] on button "Next" at bounding box center [642, 483] width 245 height 60
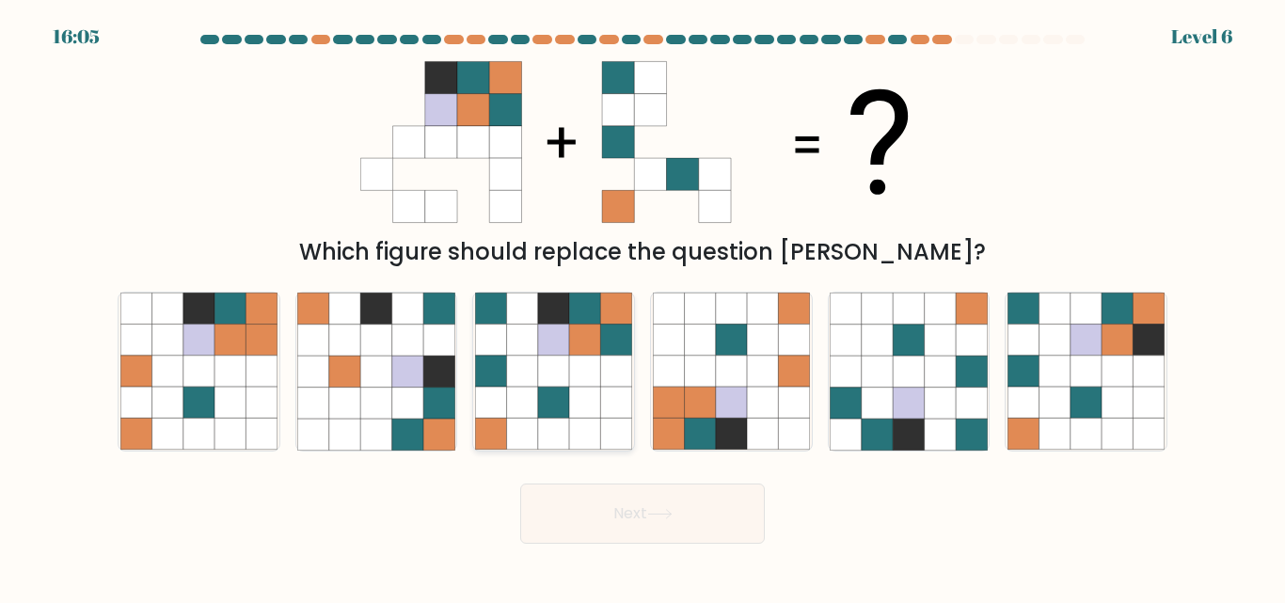
click at [587, 389] on icon at bounding box center [584, 403] width 31 height 31
click at [643, 307] on input "c." at bounding box center [643, 304] width 1 height 5
radio input "true"
click at [663, 516] on icon at bounding box center [659, 514] width 25 height 10
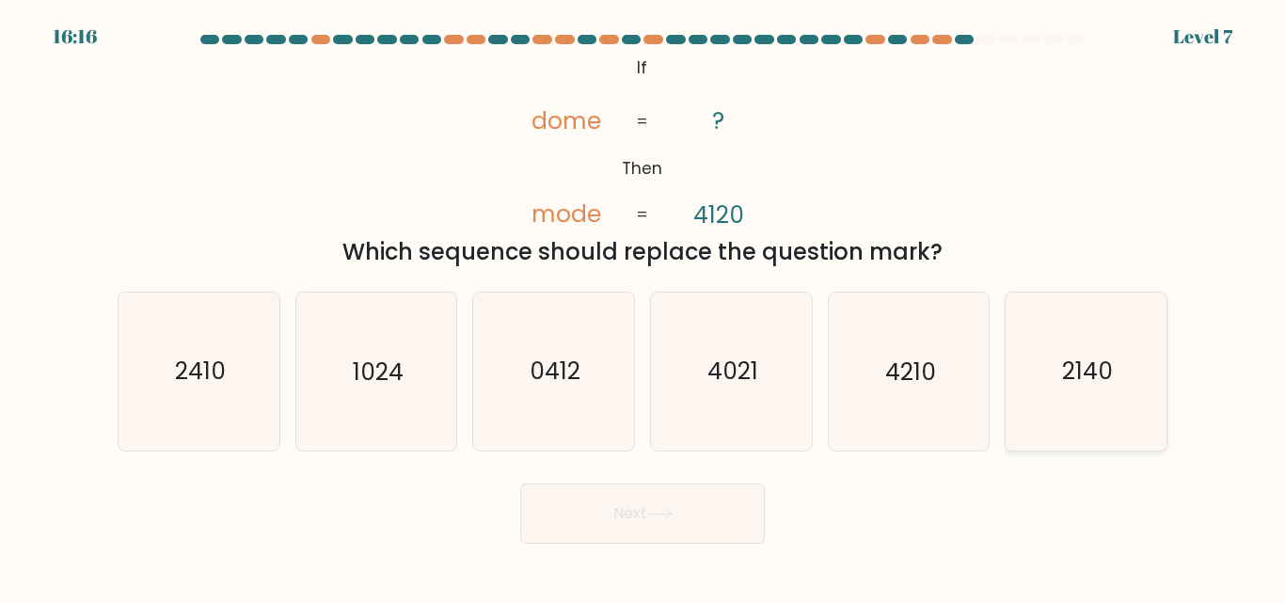
click at [1041, 379] on icon "2140" at bounding box center [1086, 371] width 157 height 157
click at [643, 307] on input "f. 2140" at bounding box center [643, 304] width 1 height 5
radio input "true"
click at [683, 529] on button "Next" at bounding box center [642, 514] width 245 height 60
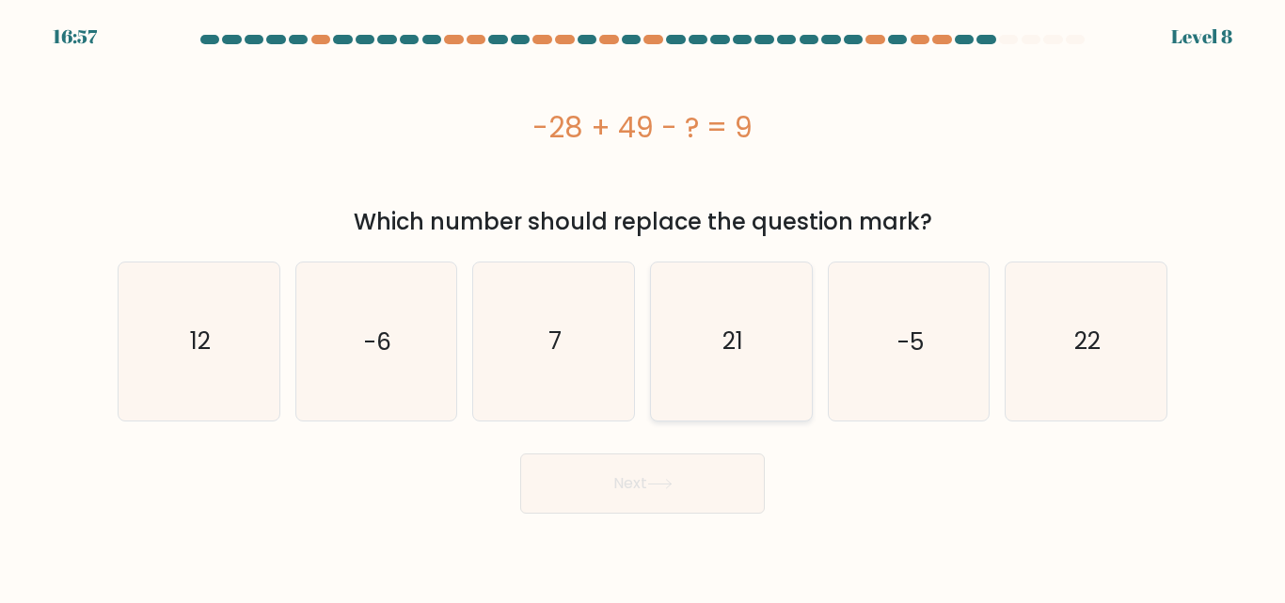
click at [716, 382] on icon "21" at bounding box center [731, 340] width 157 height 157
click at [643, 307] on input "d. 21" at bounding box center [643, 304] width 1 height 5
radio input "true"
click at [705, 548] on body "16:56 Level 8 7" at bounding box center [642, 301] width 1285 height 603
click at [720, 497] on button "Next" at bounding box center [642, 483] width 245 height 60
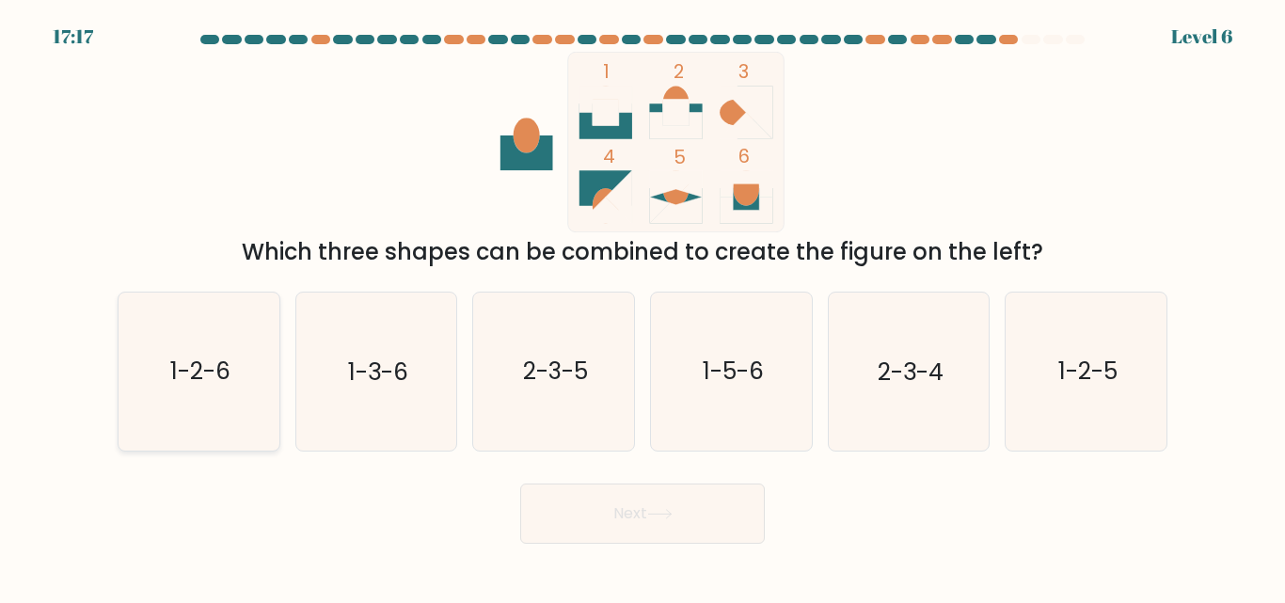
click at [249, 366] on icon "1-2-6" at bounding box center [198, 371] width 157 height 157
click at [643, 307] on input "a. 1-2-6" at bounding box center [643, 304] width 1 height 5
radio input "true"
click at [568, 494] on button "Next" at bounding box center [642, 514] width 245 height 60
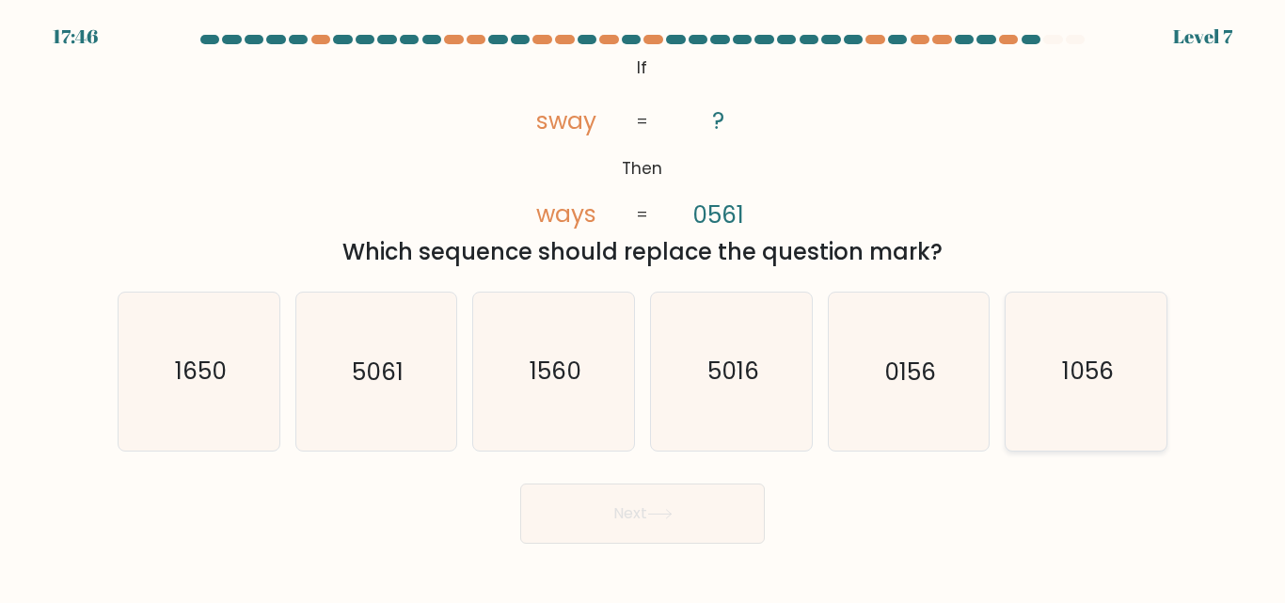
click at [1033, 325] on icon "1056" at bounding box center [1086, 371] width 157 height 157
click at [643, 307] on input "f. 1056" at bounding box center [643, 304] width 1 height 5
radio input "true"
click at [758, 496] on button "Next" at bounding box center [642, 514] width 245 height 60
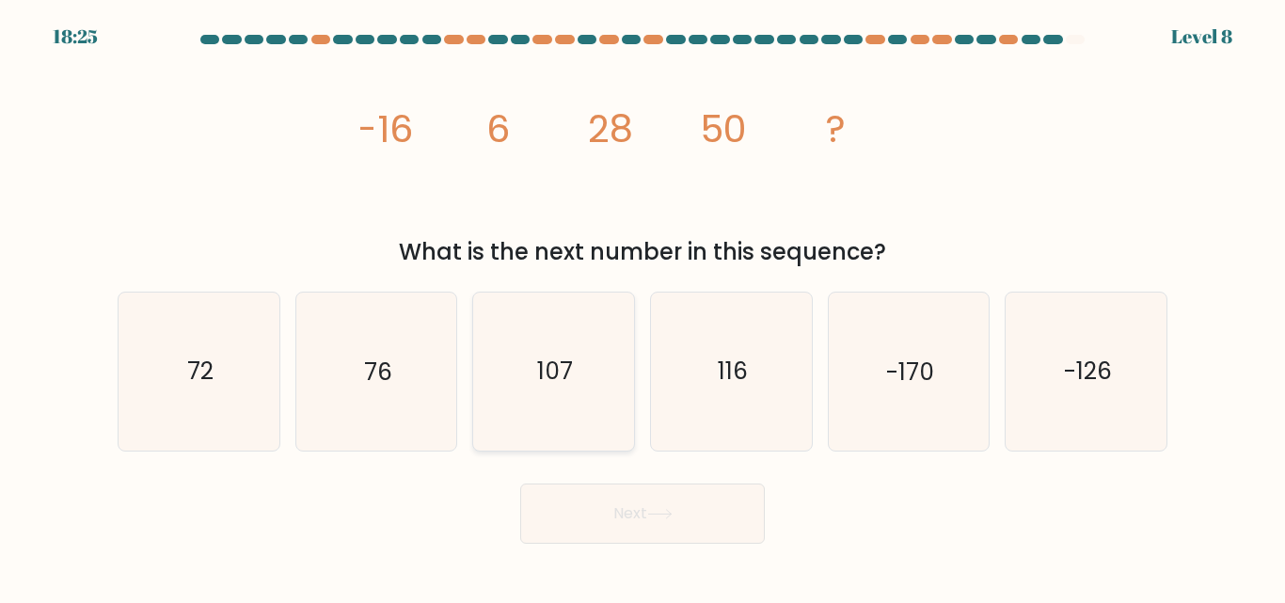
click at [619, 407] on icon "107" at bounding box center [553, 371] width 157 height 157
click at [643, 307] on input "c. 107" at bounding box center [643, 304] width 1 height 5
radio input "true"
click at [625, 510] on button "Next" at bounding box center [642, 514] width 245 height 60
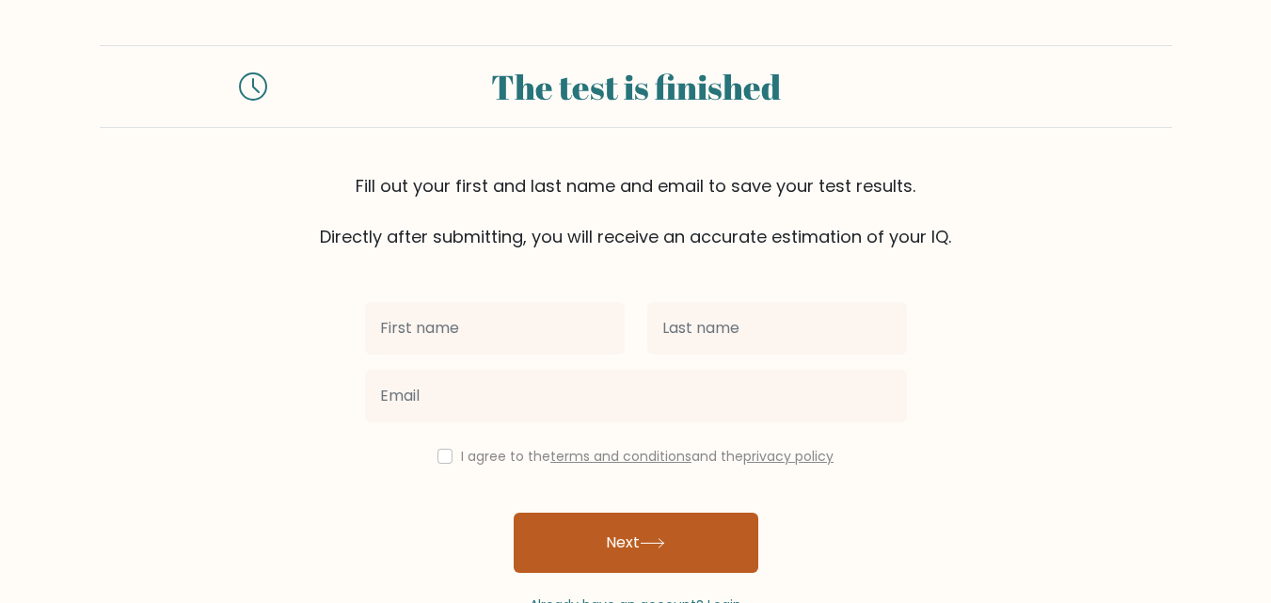
click at [662, 528] on button "Next" at bounding box center [636, 543] width 245 height 60
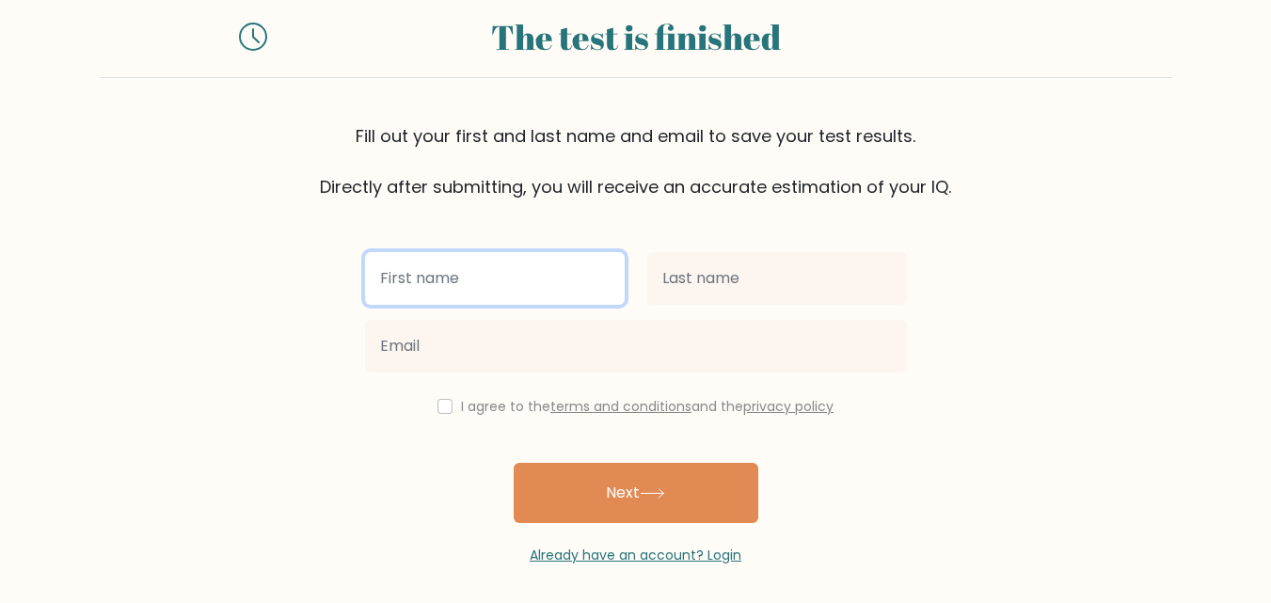
scroll to position [57, 0]
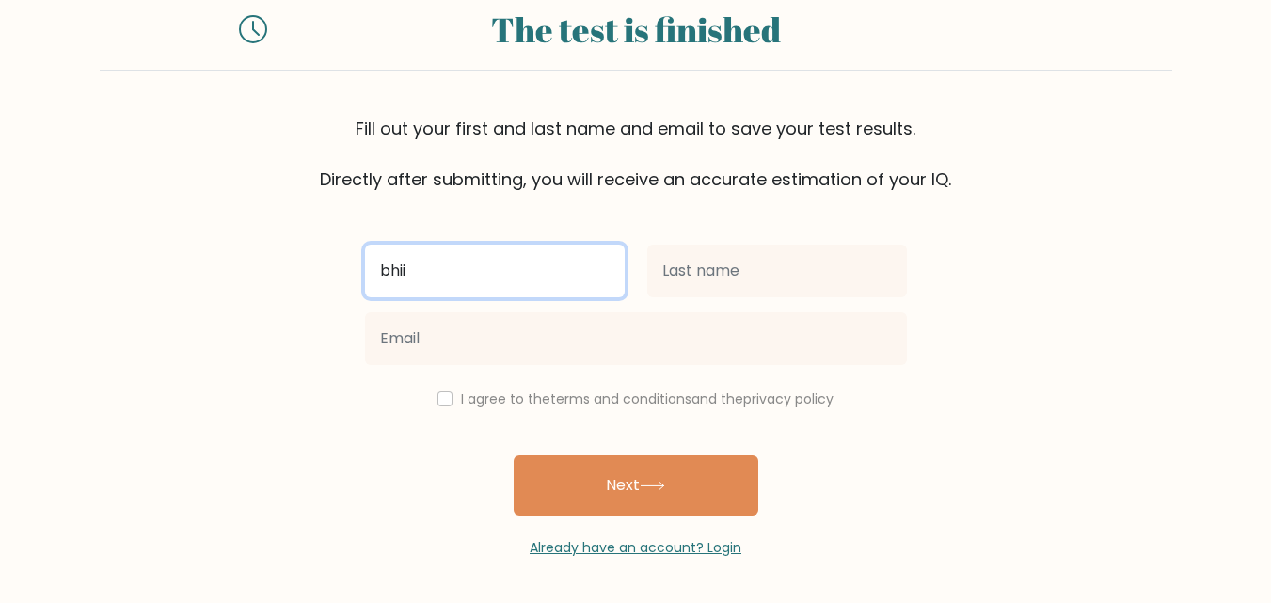
type input "bhii"
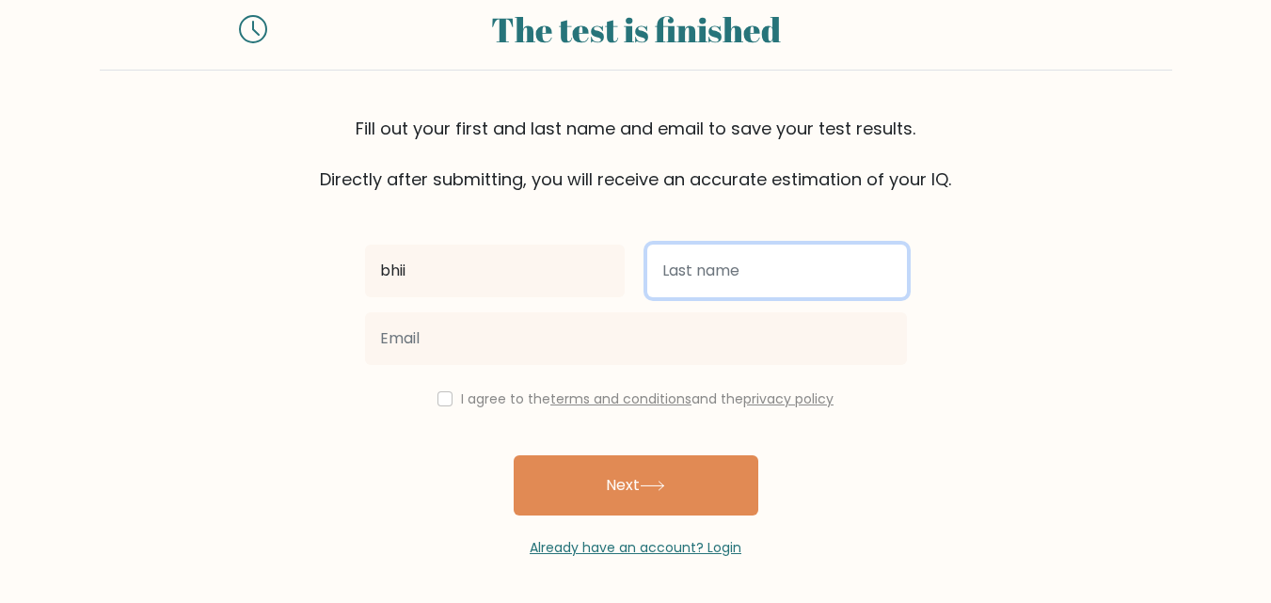
click at [674, 259] on input "text" at bounding box center [777, 271] width 260 height 53
type input "cyfvgcvy"
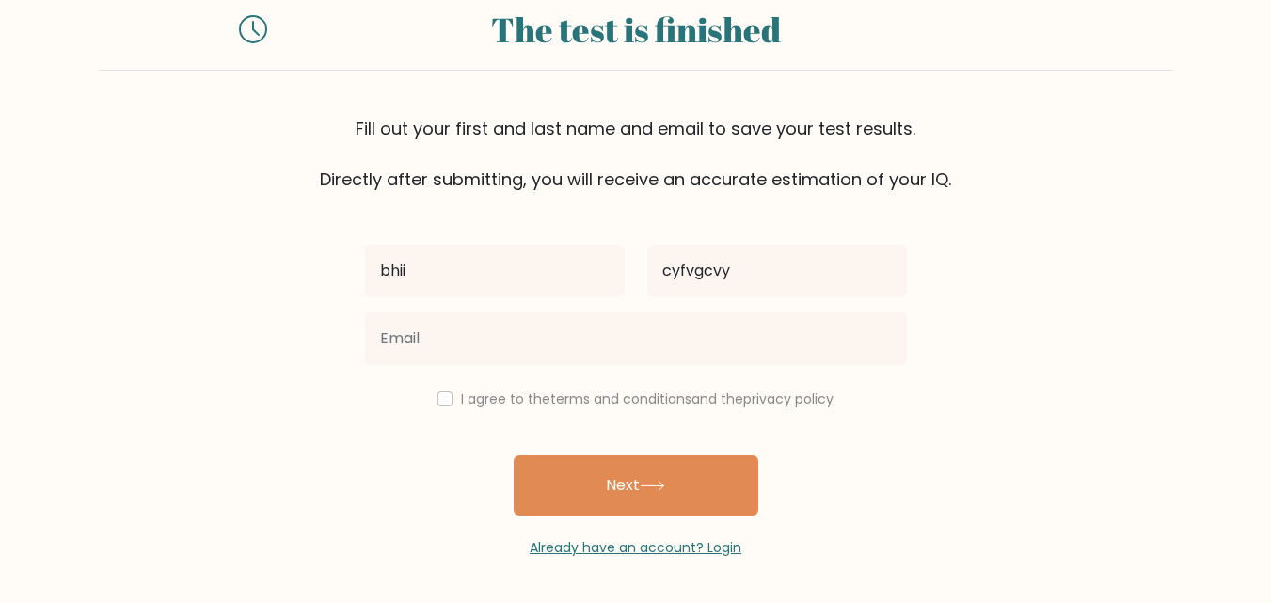
click at [631, 303] on div "bhii" at bounding box center [495, 271] width 282 height 68
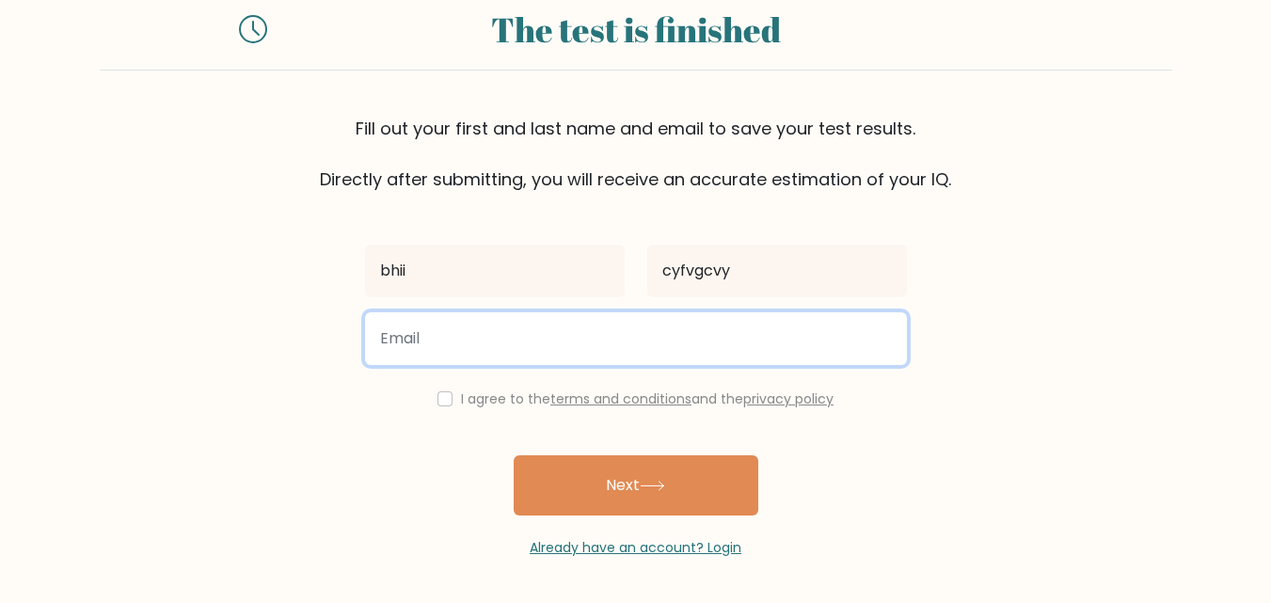
click at [622, 324] on input "email" at bounding box center [636, 338] width 542 height 53
type input "pablovinuelap28@alumnos.cph-cja.cl"
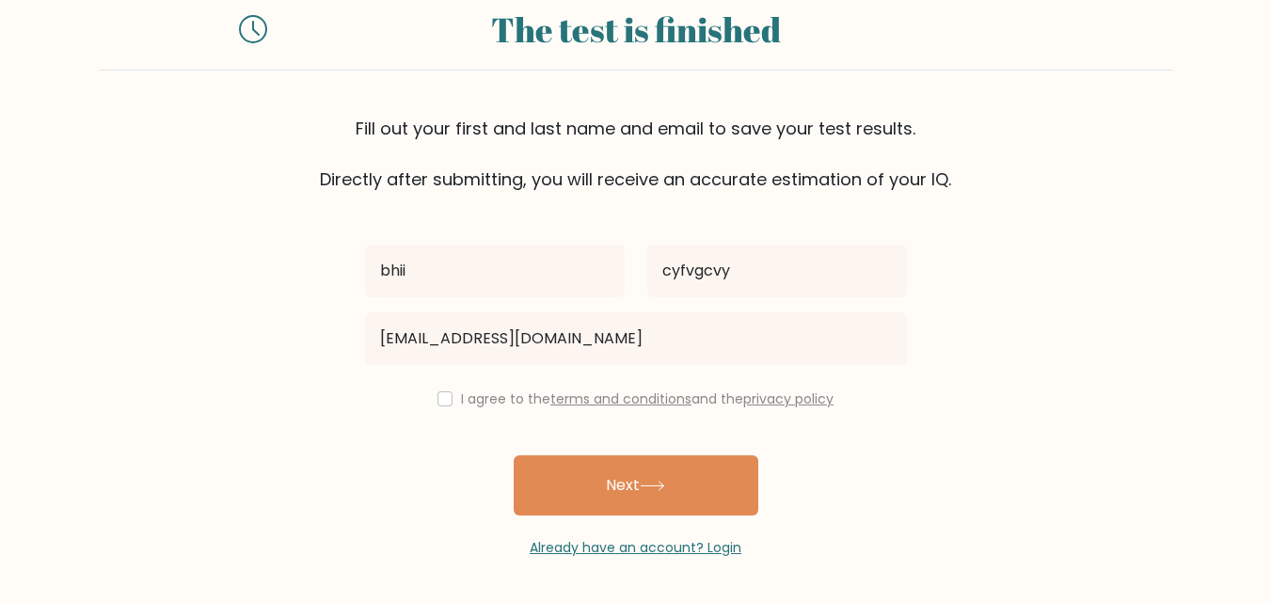
click at [428, 398] on div "I agree to the terms and conditions and the privacy policy" at bounding box center [636, 399] width 564 height 23
click at [447, 400] on input "checkbox" at bounding box center [444, 398] width 15 height 15
checkbox input "true"
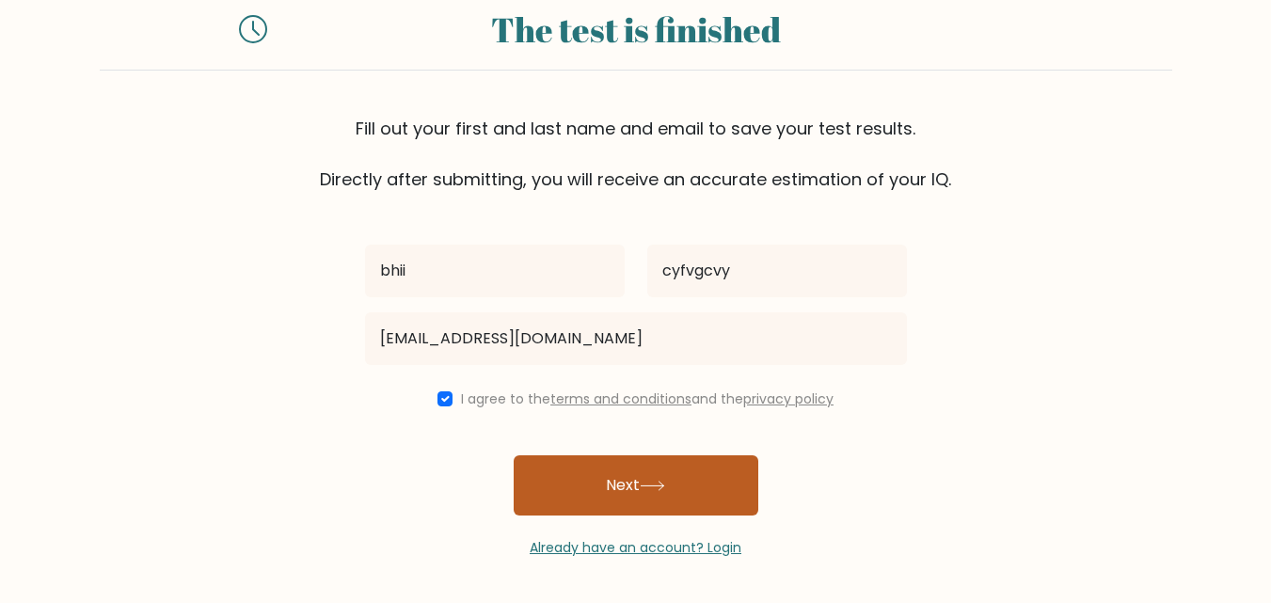
click at [572, 484] on button "Next" at bounding box center [636, 485] width 245 height 60
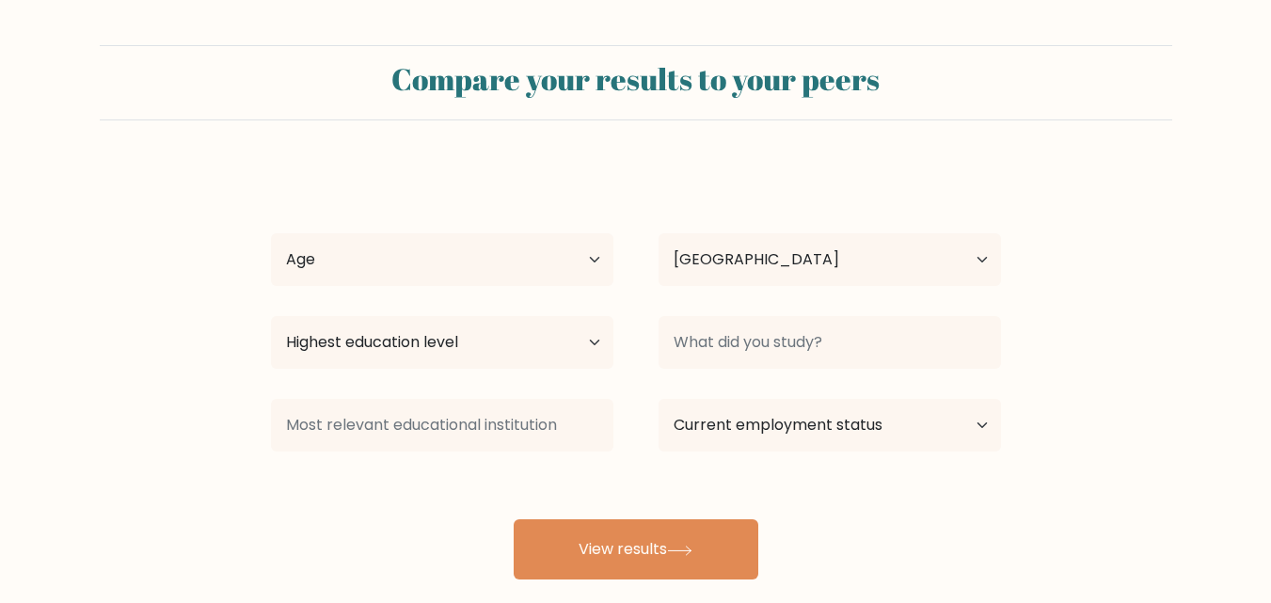
select select "CL"
click at [543, 317] on select "Highest education level No schooling Primary Lower Secondary Upper Secondary Oc…" at bounding box center [442, 342] width 342 height 53
select select "upper_secondary"
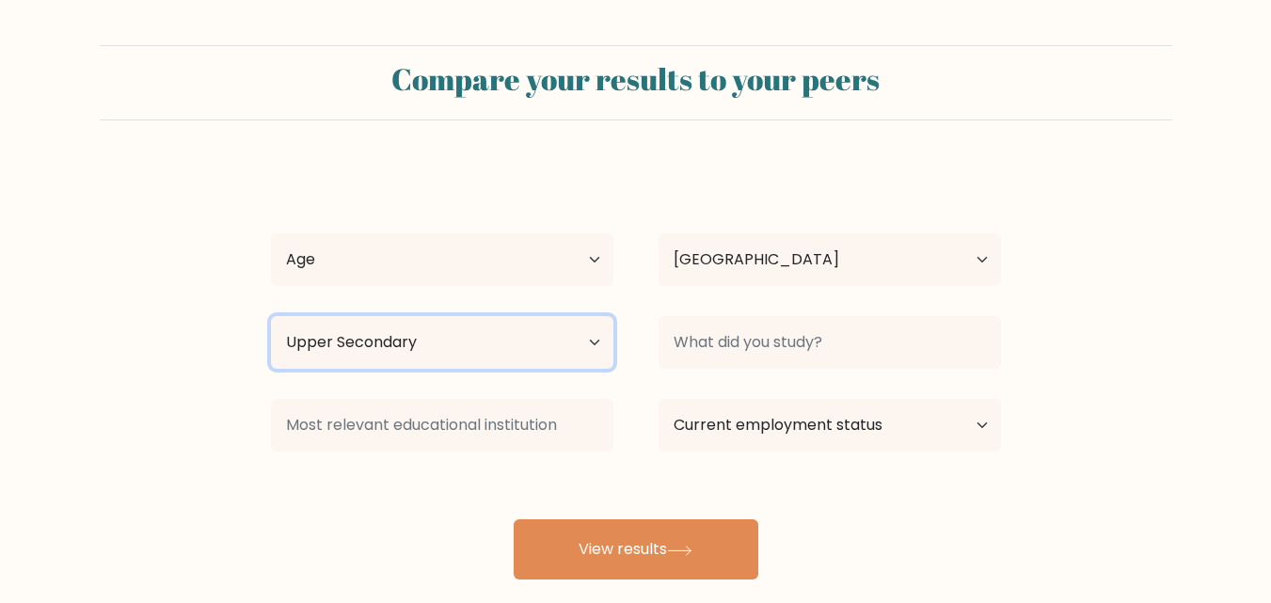
click at [271, 316] on select "Highest education level No schooling Primary Lower Secondary Upper Secondary Oc…" at bounding box center [442, 342] width 342 height 53
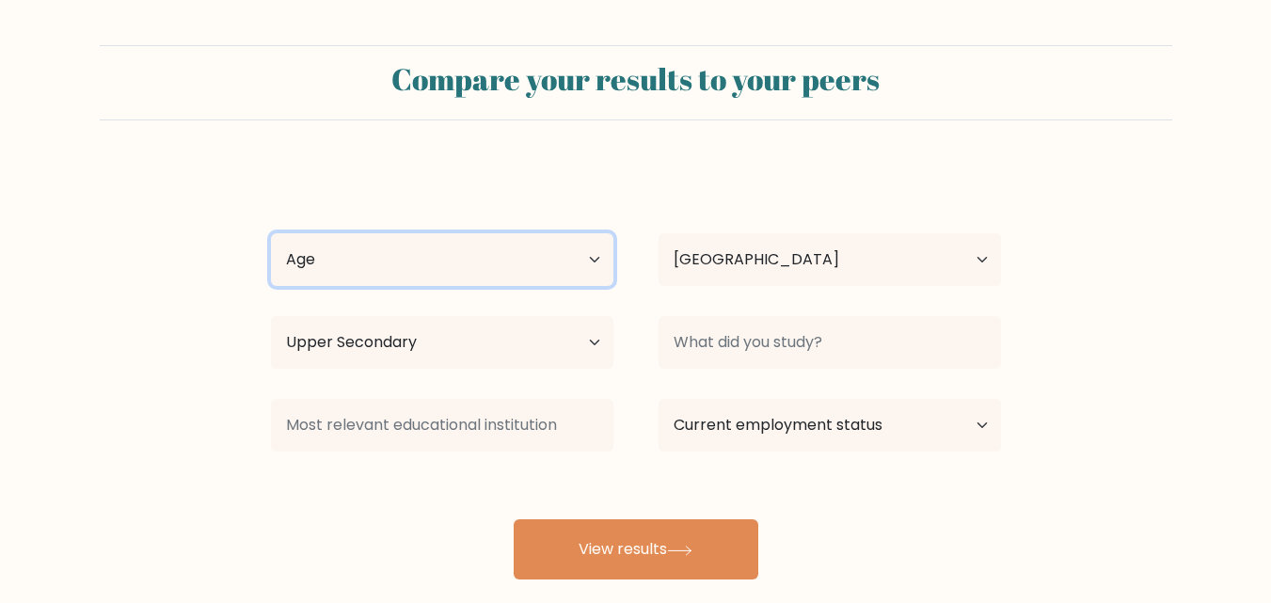
click at [562, 282] on select "Age Under 18 years old 18-24 years old 25-34 years old 35-44 years old 45-54 ye…" at bounding box center [442, 259] width 342 height 53
select select "min_18"
click at [271, 233] on select "Age Under 18 years old 18-24 years old 25-34 years old 35-44 years old 45-54 ye…" at bounding box center [442, 259] width 342 height 53
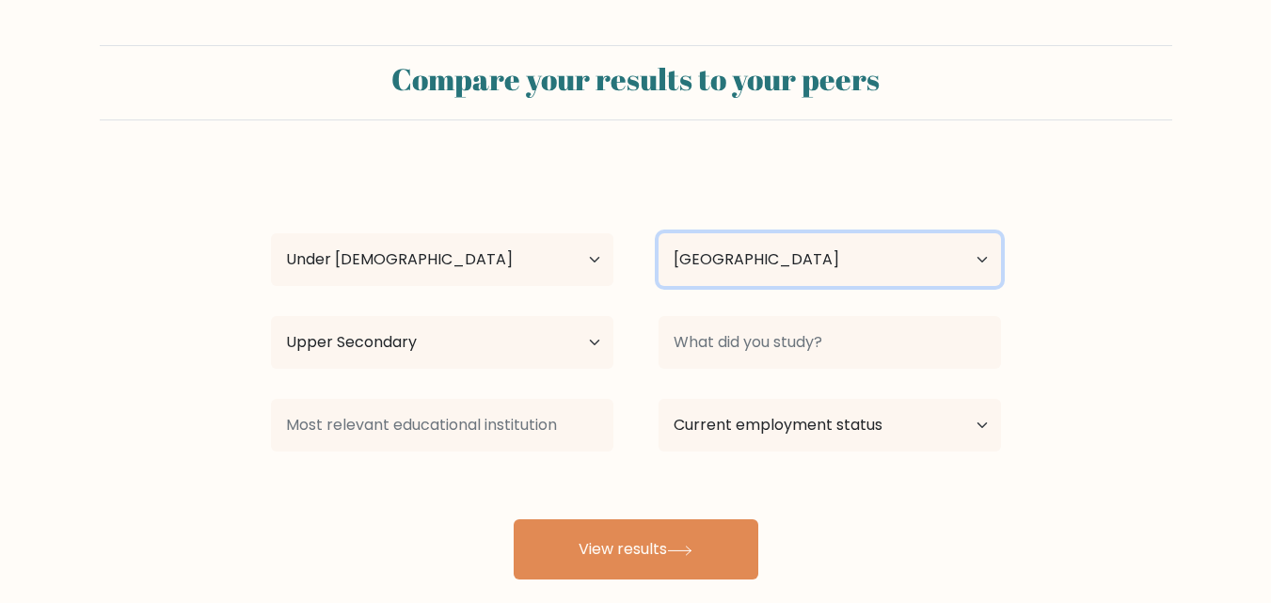
click at [730, 262] on select "Country Afghanistan Albania Algeria American Samoa Andorra Angola Anguilla Anta…" at bounding box center [830, 259] width 342 height 53
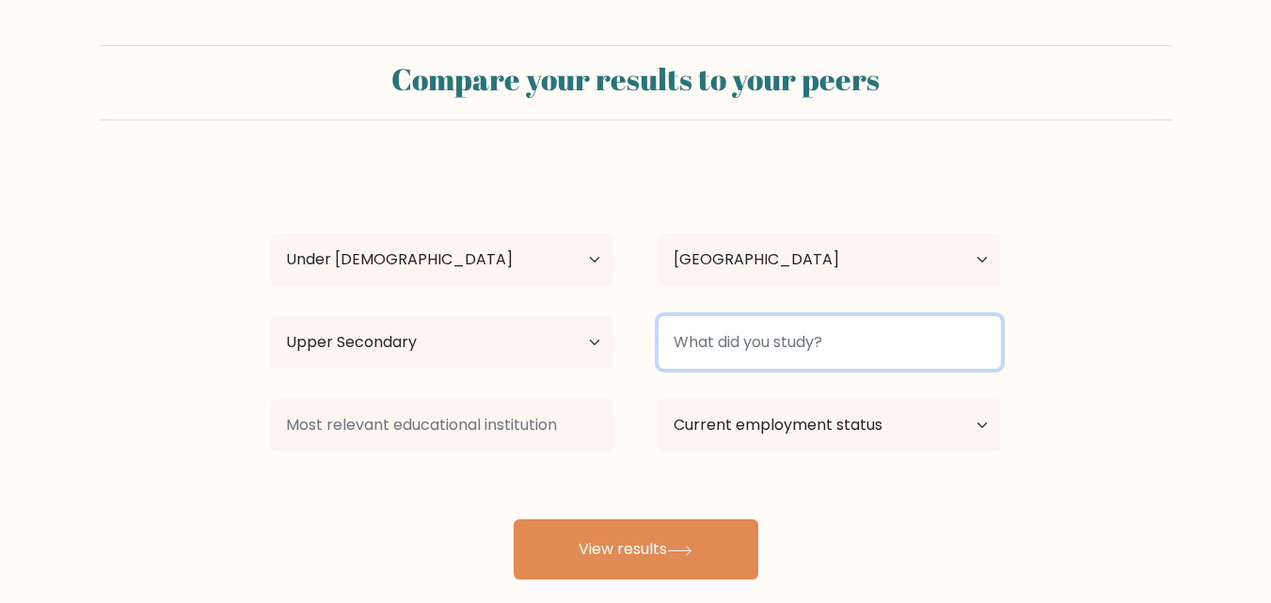
click at [787, 336] on input at bounding box center [830, 342] width 342 height 53
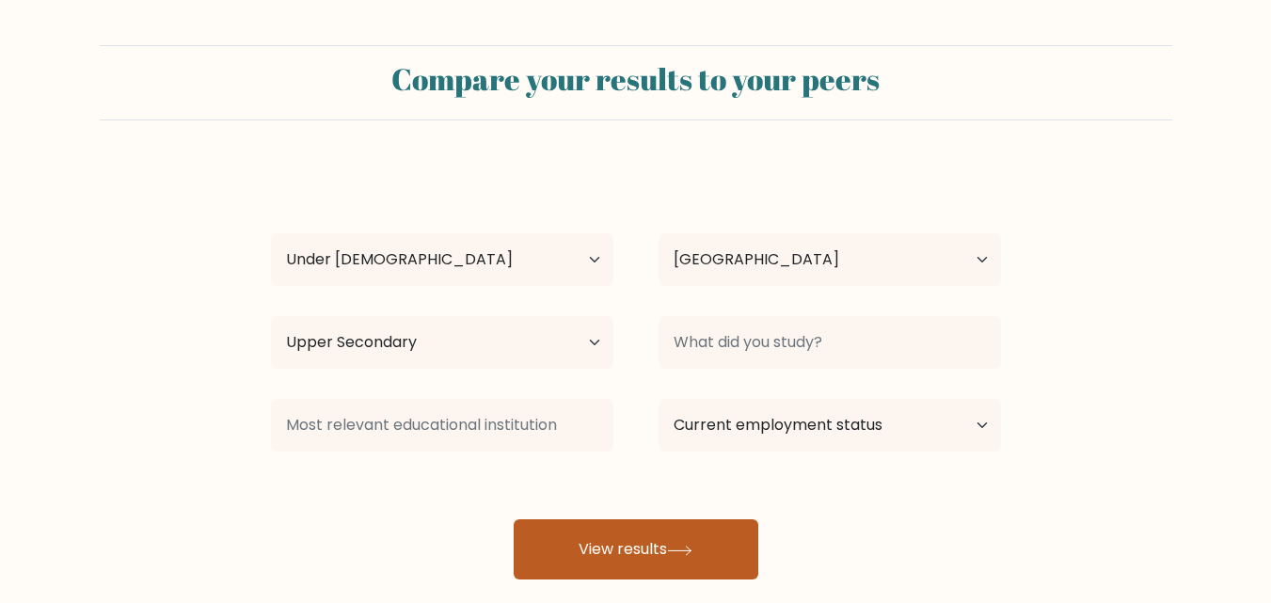
click at [656, 545] on button "View results" at bounding box center [636, 549] width 245 height 60
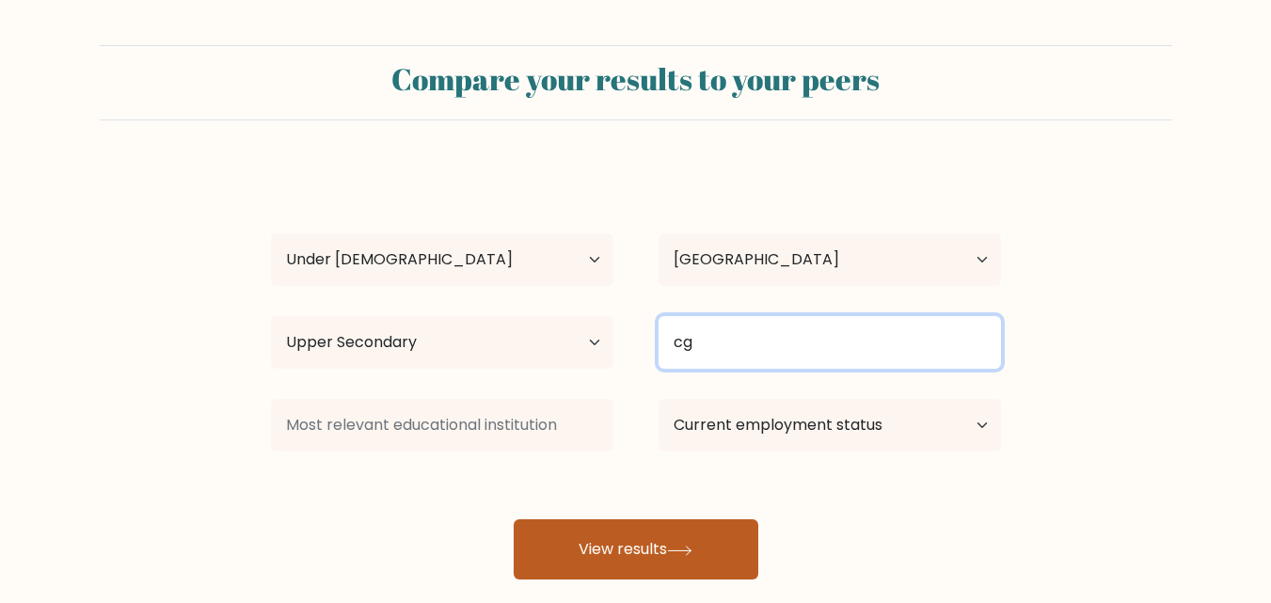
type input "cg"
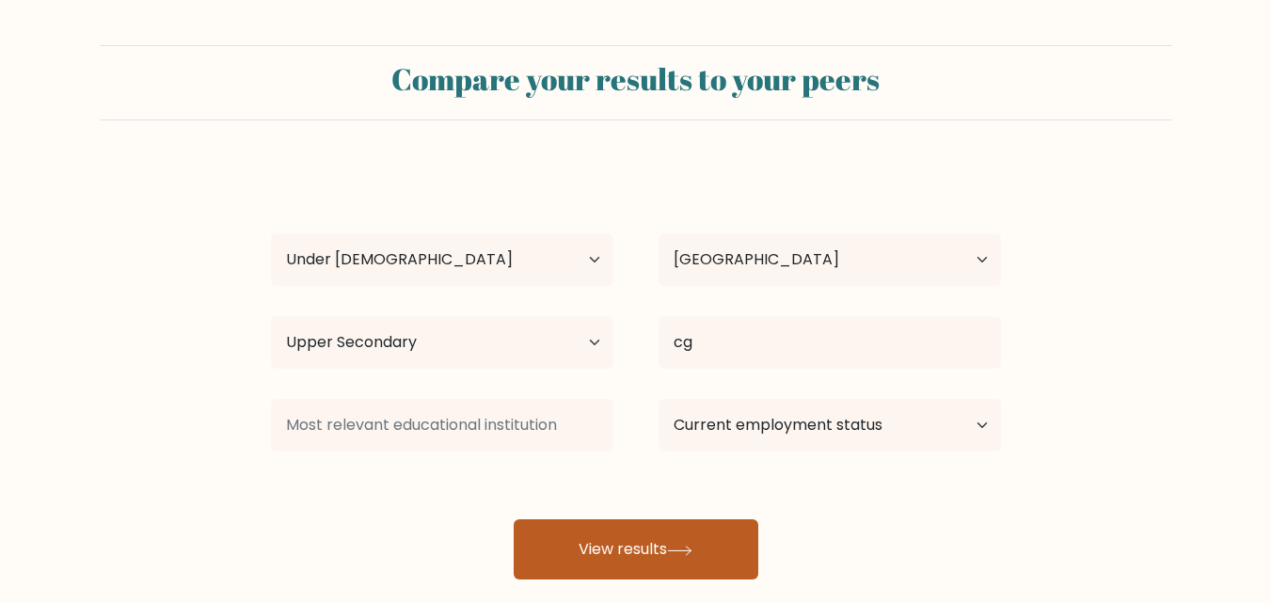
click at [685, 530] on button "View results" at bounding box center [636, 549] width 245 height 60
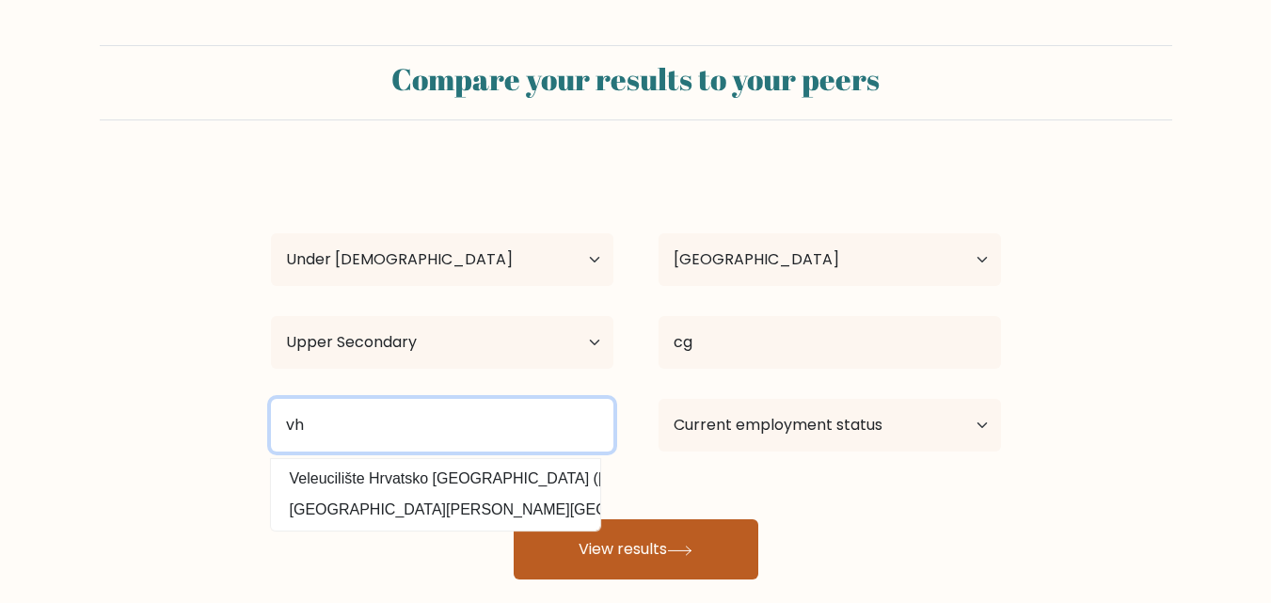
type input "vh"
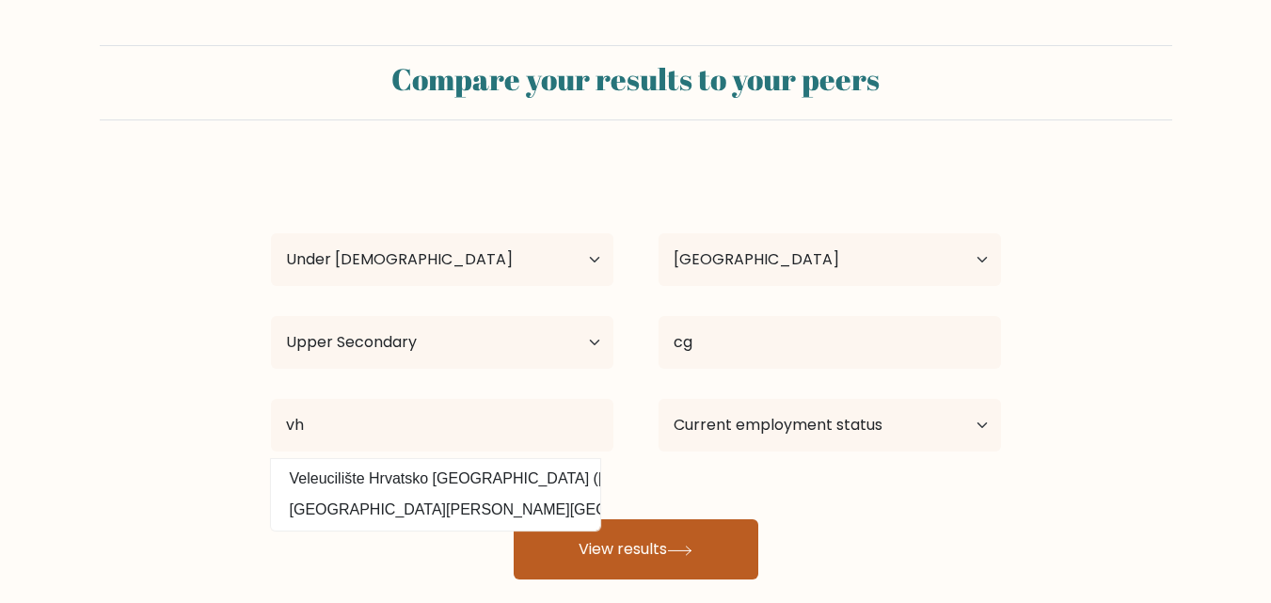
click at [613, 546] on button "View results" at bounding box center [636, 549] width 245 height 60
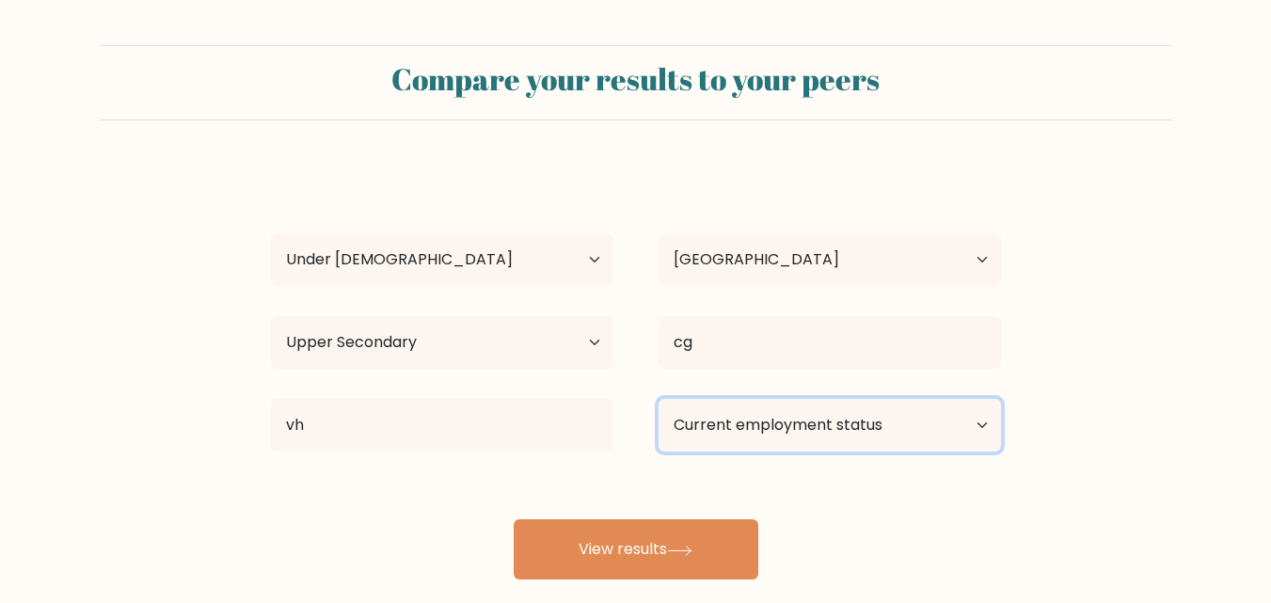
click at [766, 418] on select "Current employment status Employed Student Retired Other / prefer not to answer" at bounding box center [830, 425] width 342 height 53
select select "student"
click at [659, 399] on select "Current employment status Employed Student Retired Other / prefer not to answer" at bounding box center [830, 425] width 342 height 53
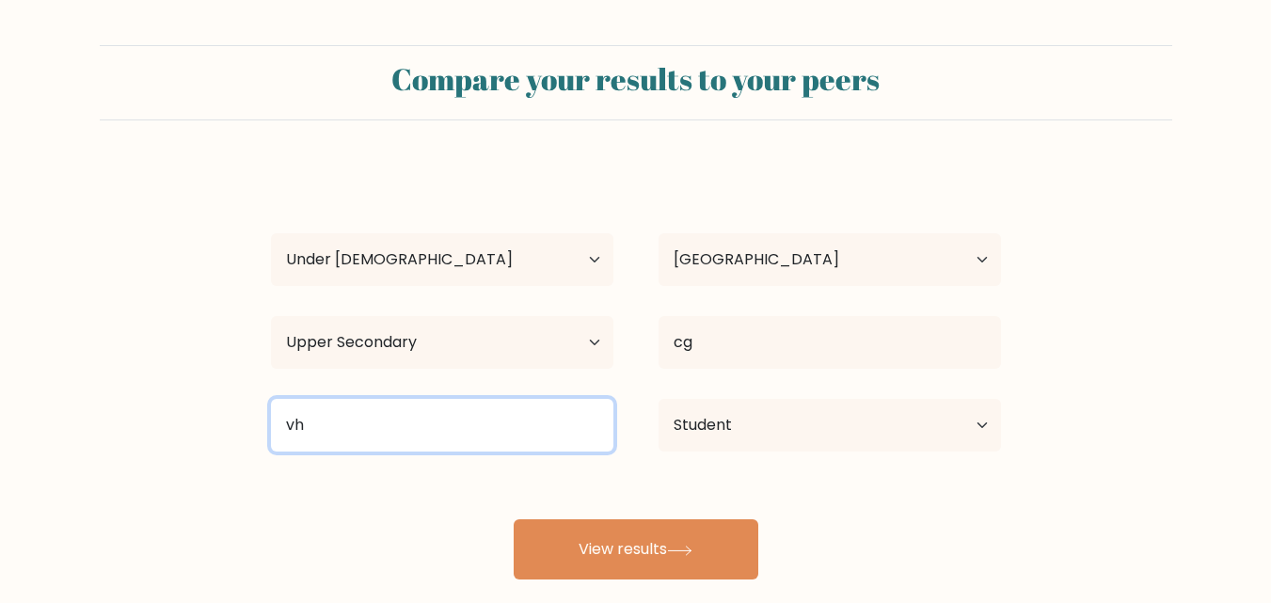
click at [563, 437] on input "vh" at bounding box center [442, 425] width 342 height 53
type input "v"
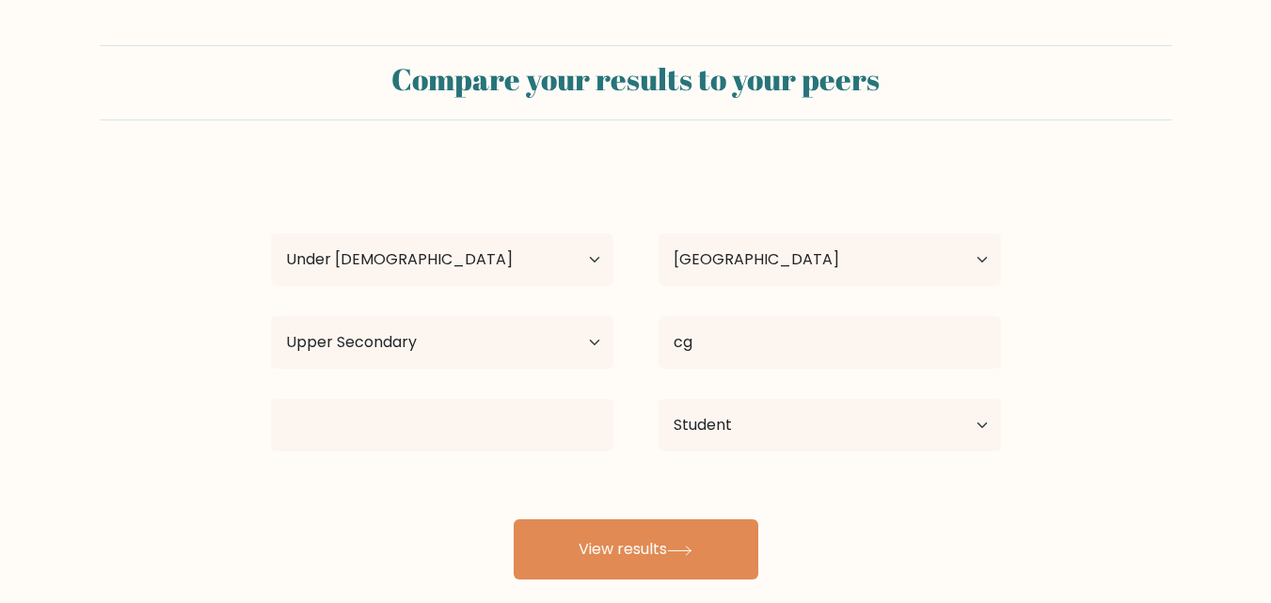
click at [459, 494] on div "bhii cyfvgcvy Age Under 18 years old 18-24 years old 25-34 years old 35-44 year…" at bounding box center [636, 373] width 753 height 414
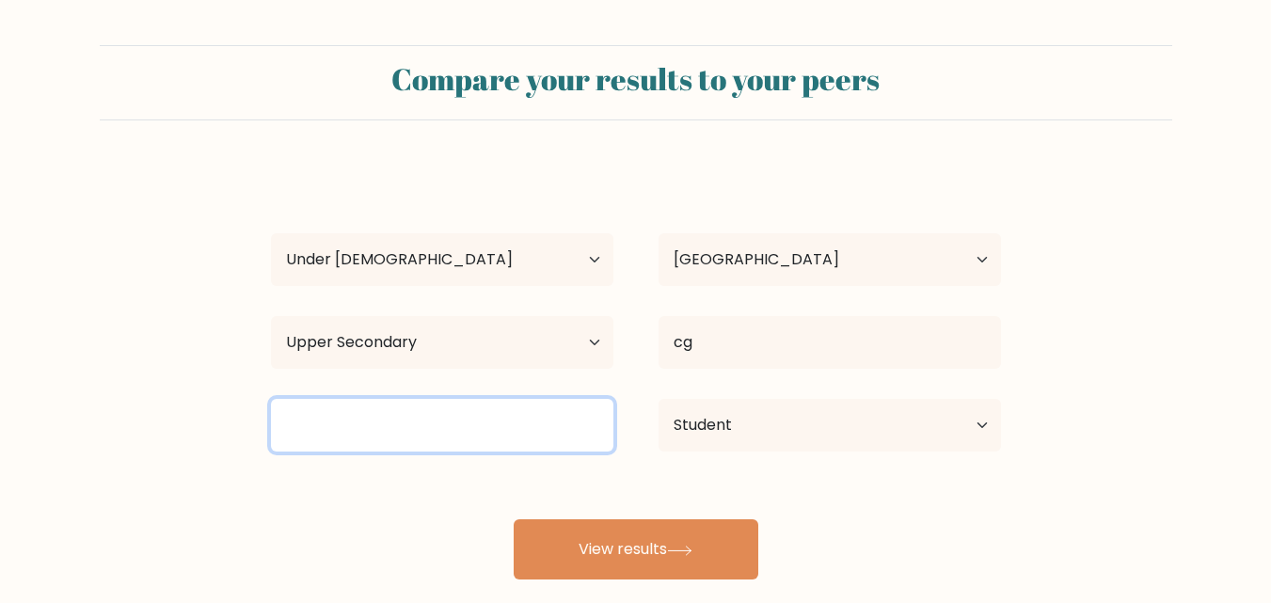
click at [462, 440] on input at bounding box center [442, 425] width 342 height 53
type input "n"
click at [462, 440] on input "cph" at bounding box center [442, 425] width 342 height 53
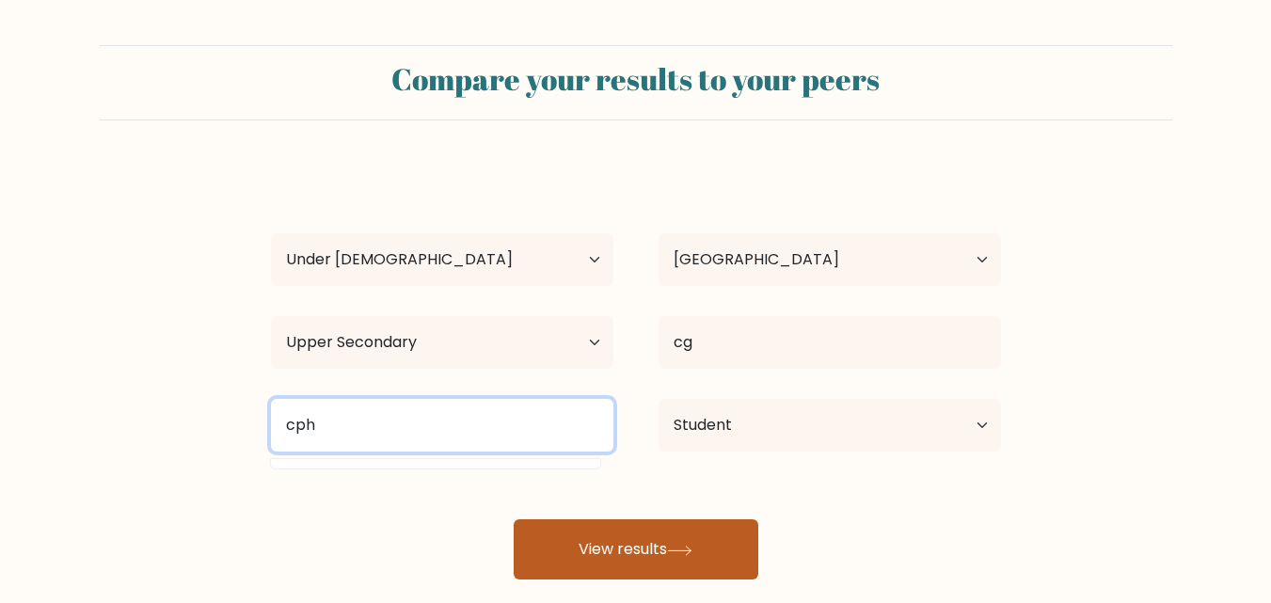
type input "cph"
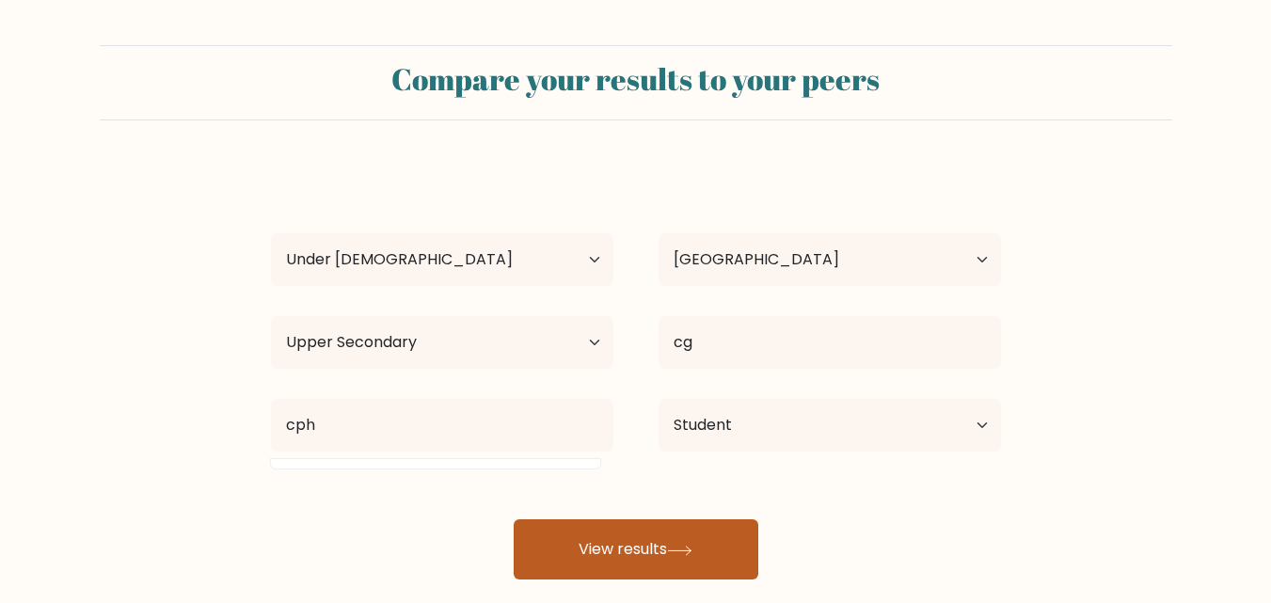
click at [595, 527] on button "View results" at bounding box center [636, 549] width 245 height 60
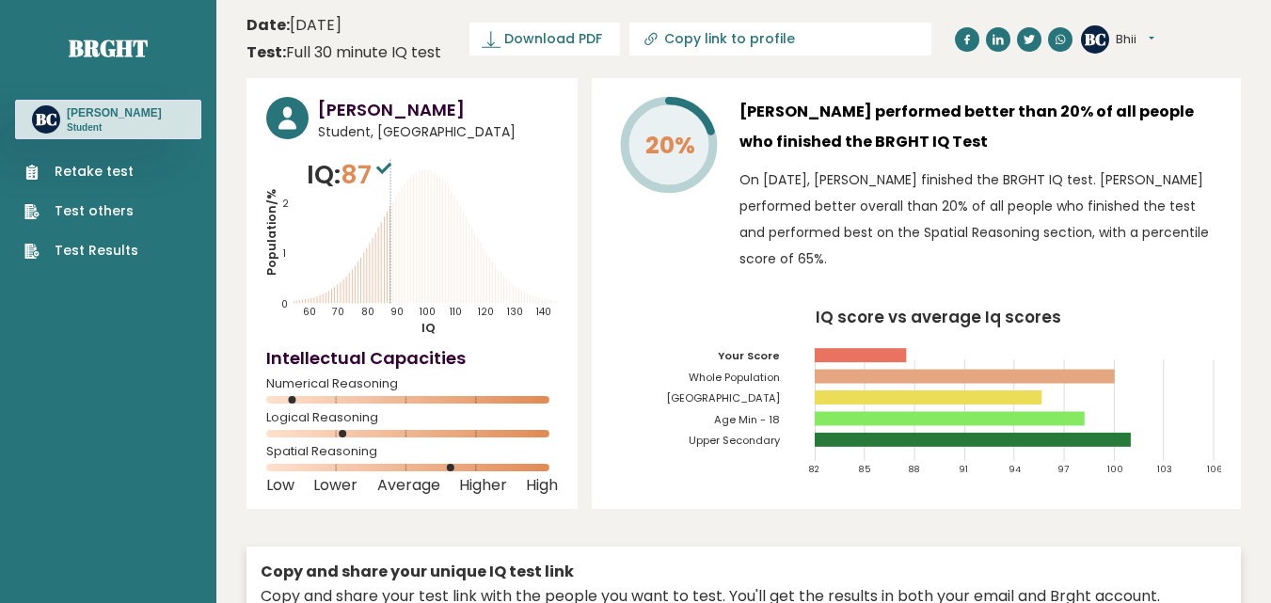
drag, startPoint x: 452, startPoint y: 403, endPoint x: 469, endPoint y: 403, distance: 17.9
click at [469, 403] on rect at bounding box center [412, 400] width 292 height 8
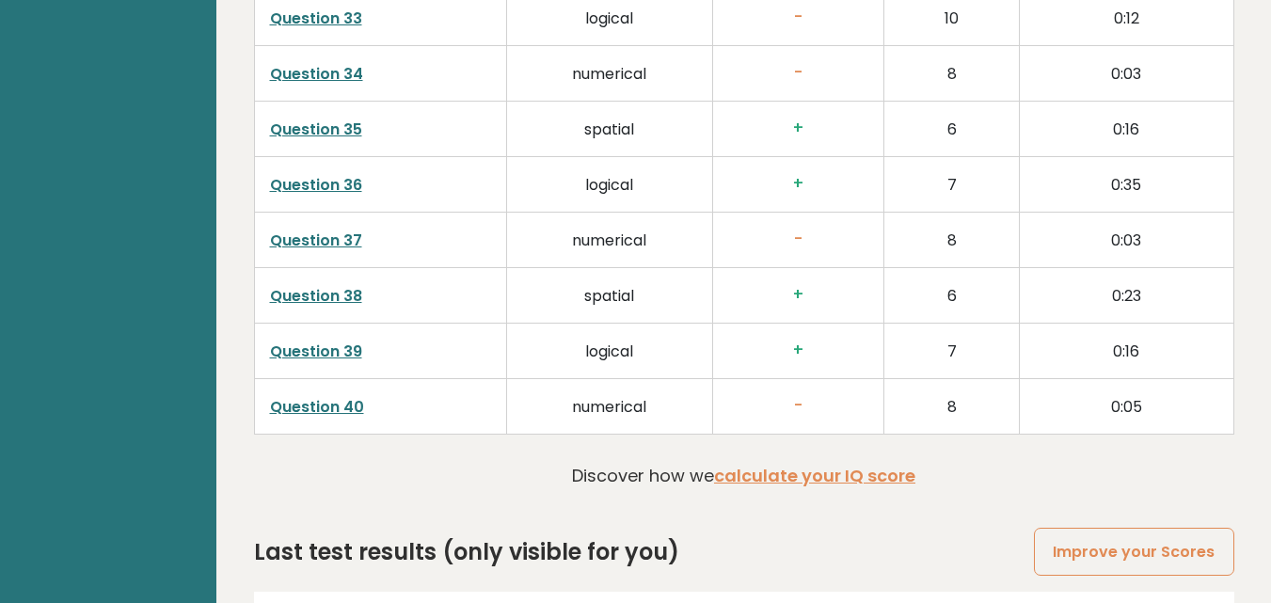
scroll to position [4820, 0]
